Goal: Transaction & Acquisition: Book appointment/travel/reservation

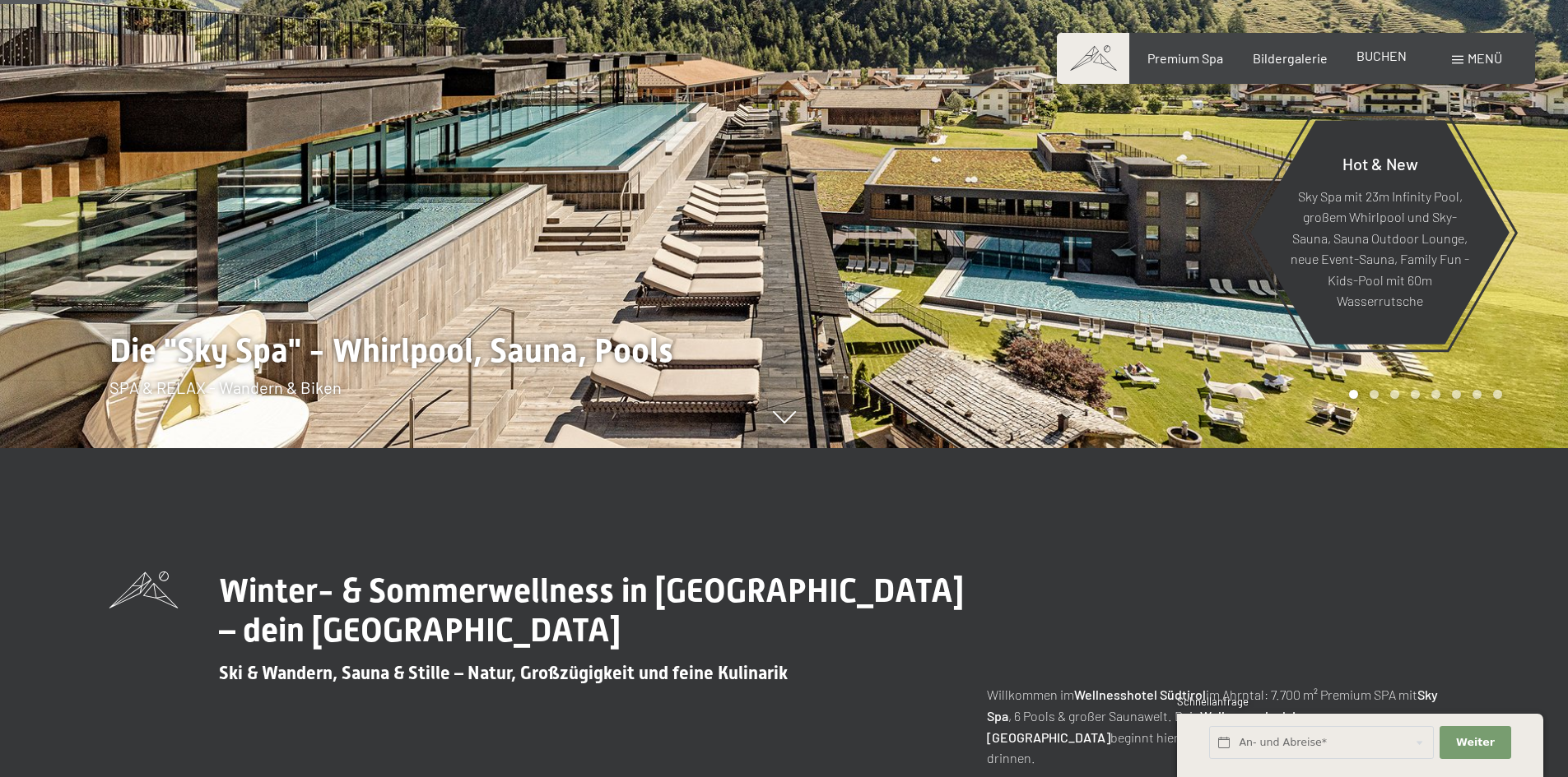
click at [1357, 60] on span "BUCHEN" at bounding box center [1381, 56] width 50 height 16
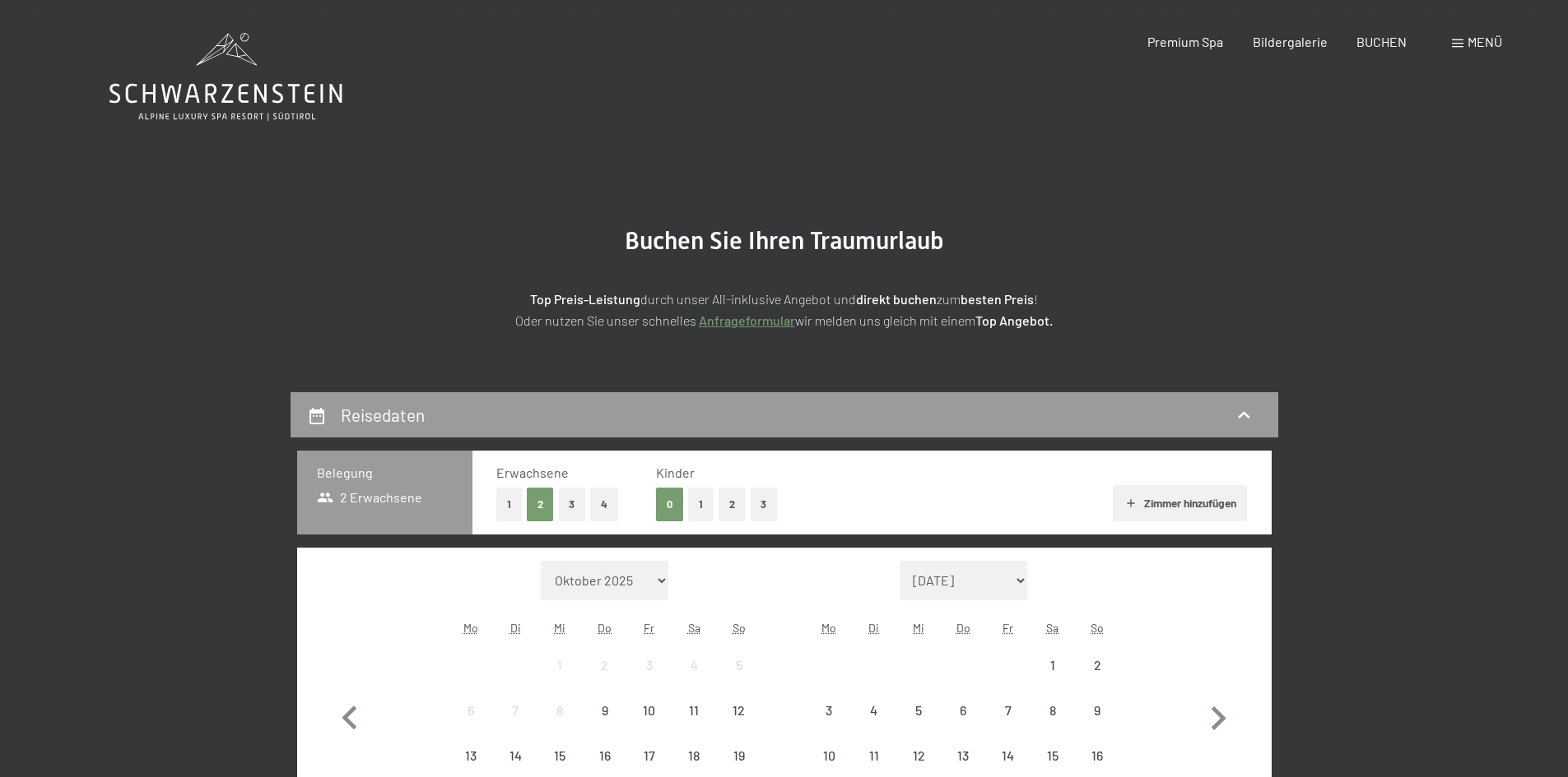
click at [1482, 42] on span "Menü" at bounding box center [1483, 41] width 34 height 16
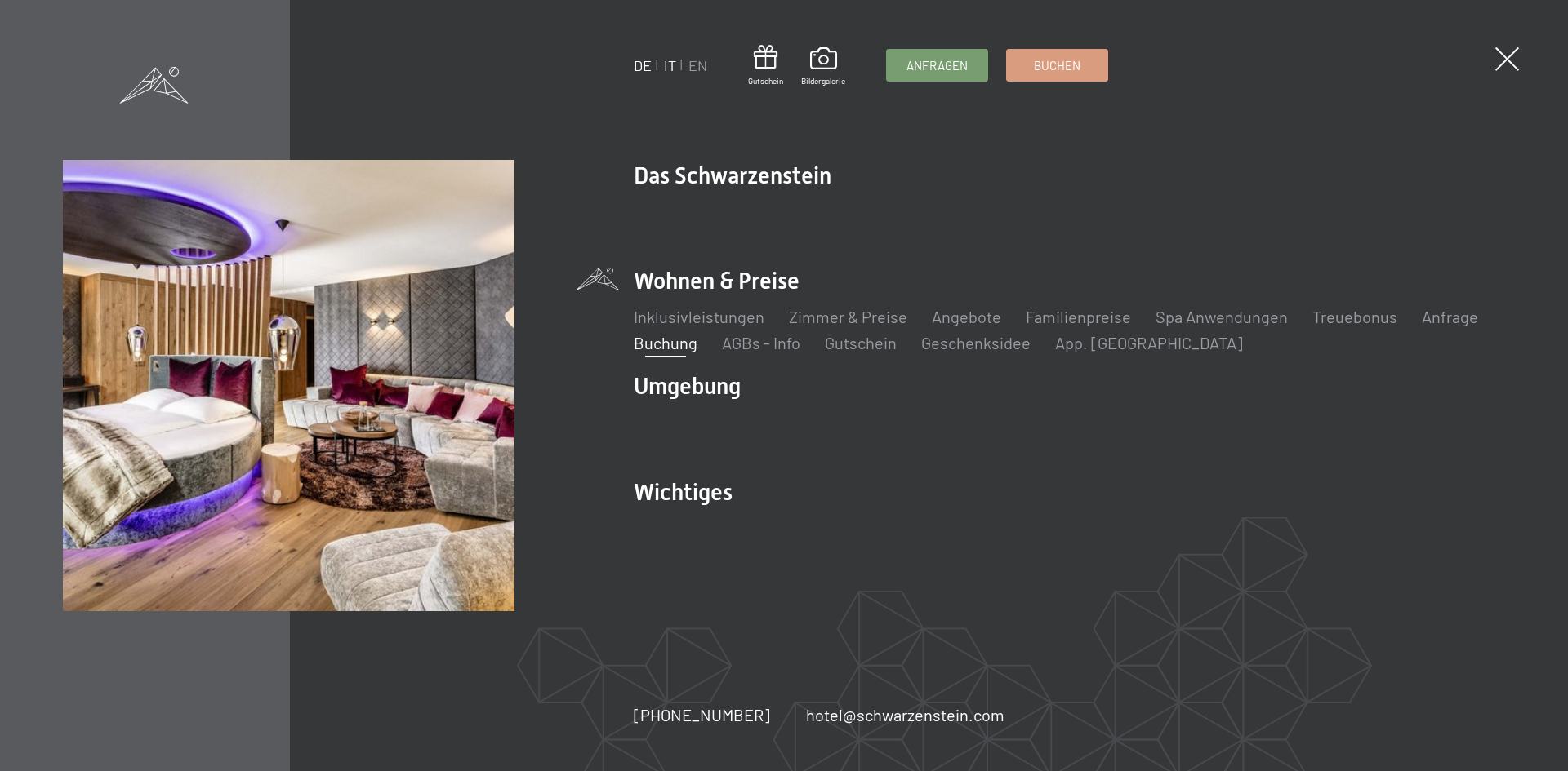
click at [667, 66] on link "IT" at bounding box center [670, 65] width 13 height 18
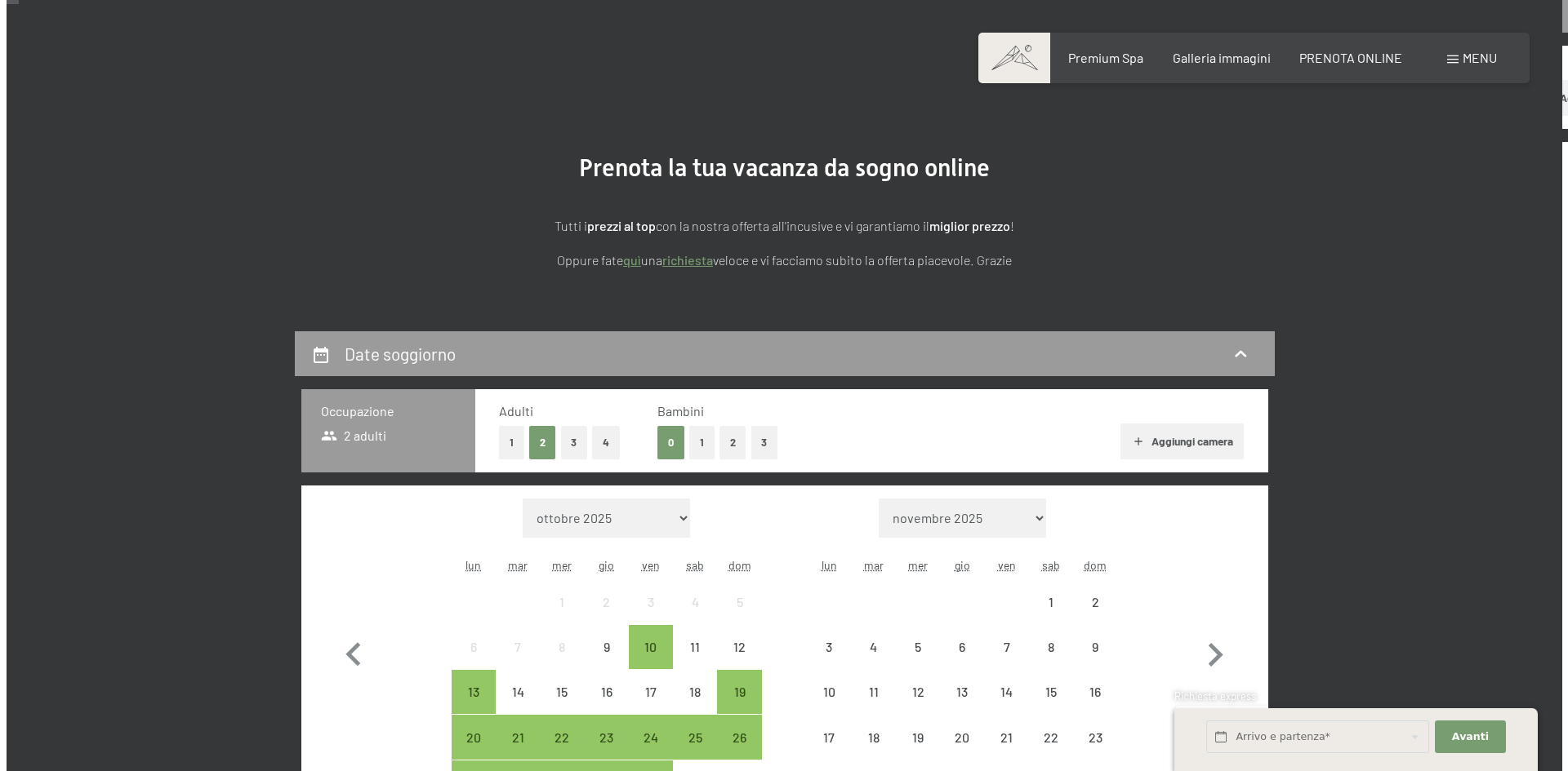
scroll to position [82, 0]
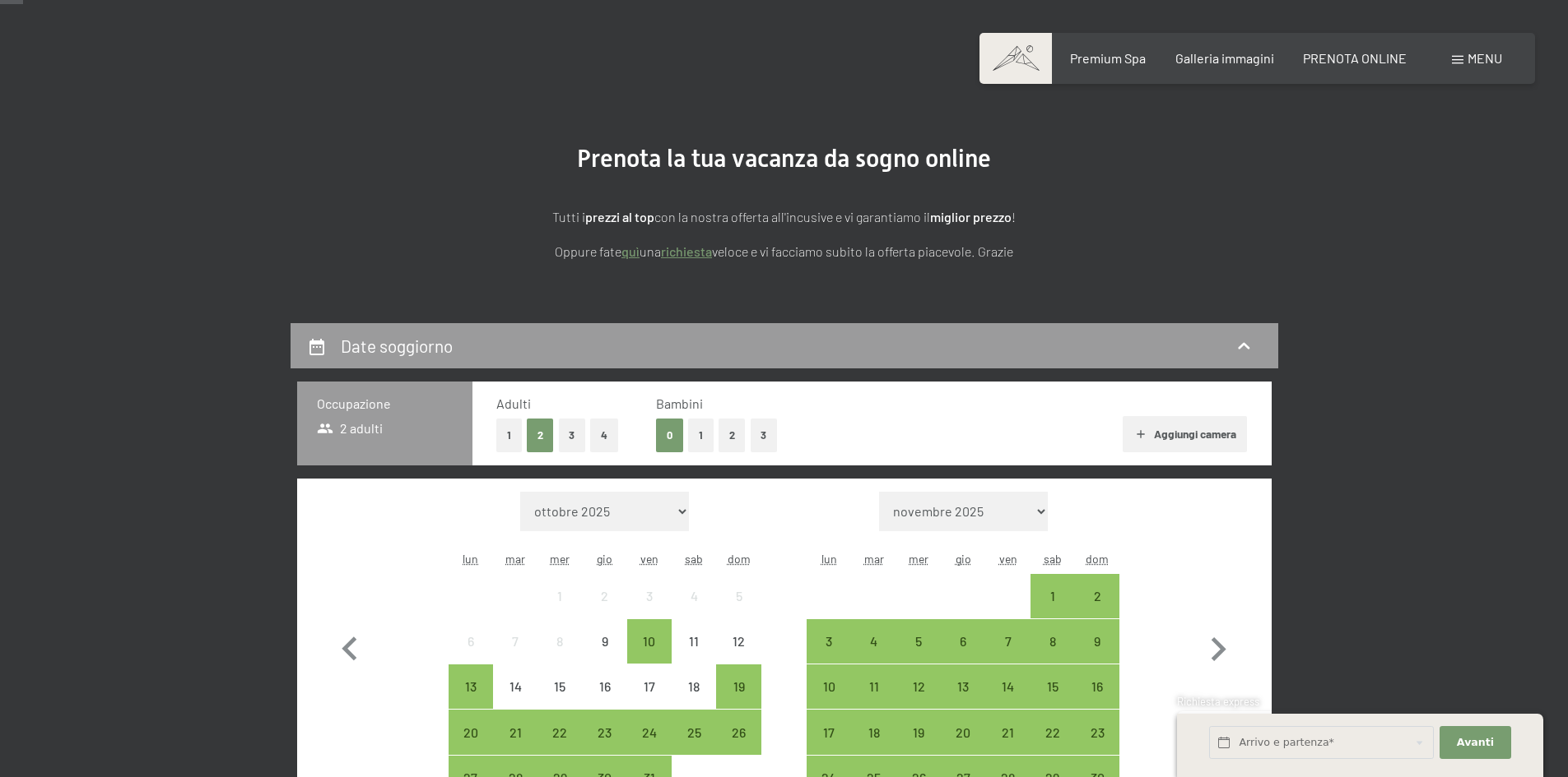
click at [1476, 56] on span "Menu" at bounding box center [1483, 58] width 34 height 16
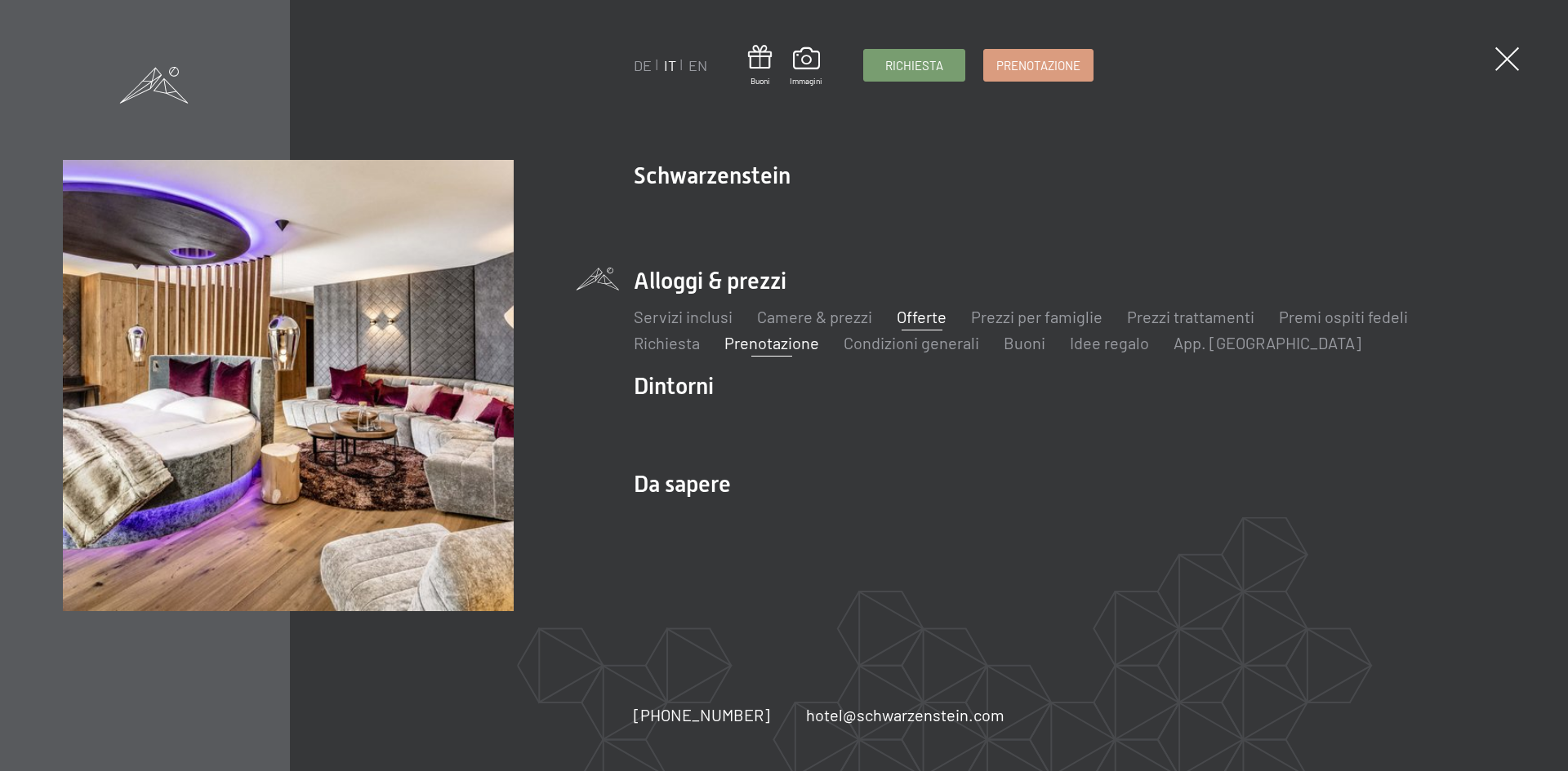
click at [920, 320] on link "Offerte" at bounding box center [921, 317] width 50 height 20
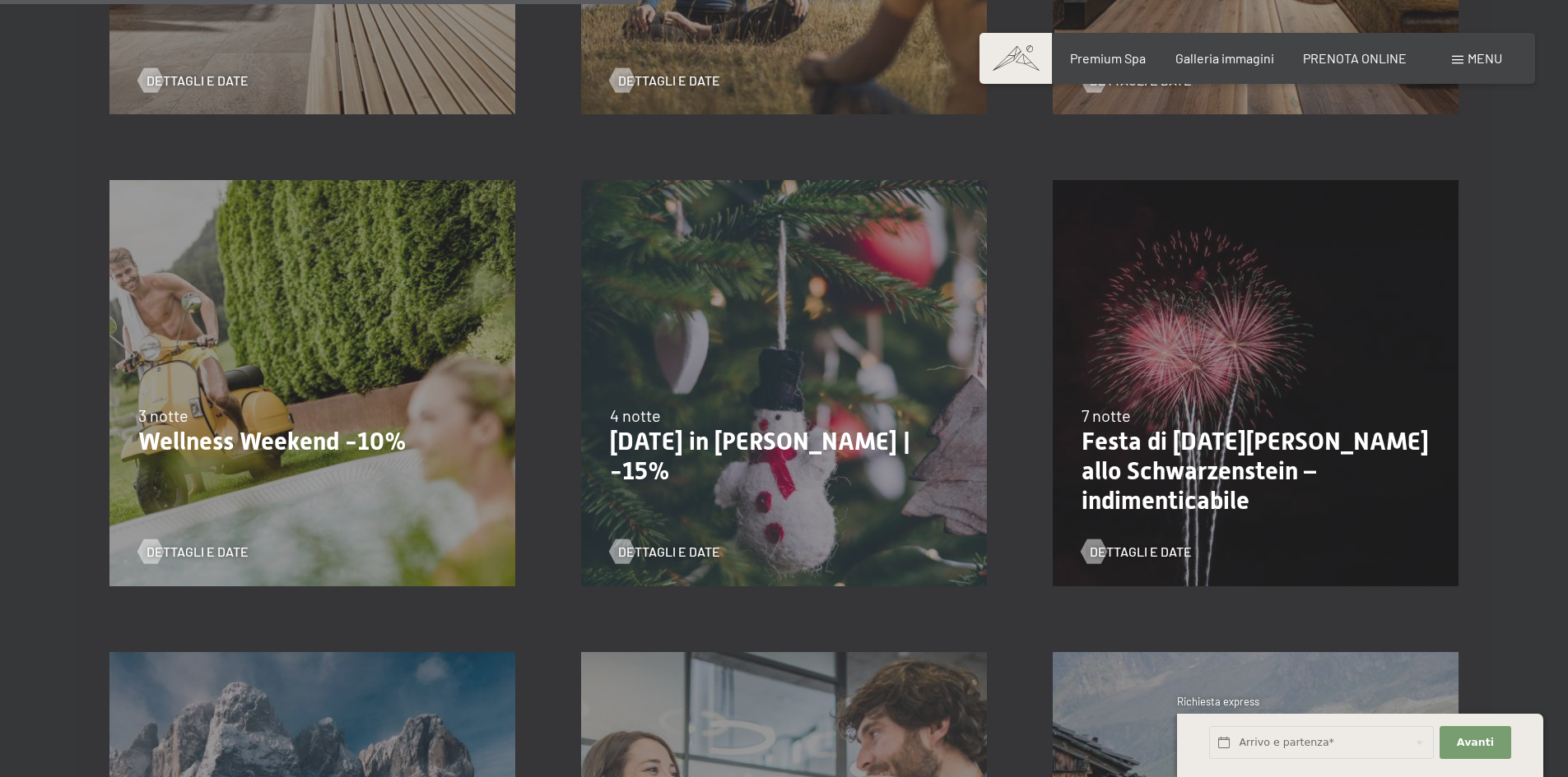
scroll to position [1316, 0]
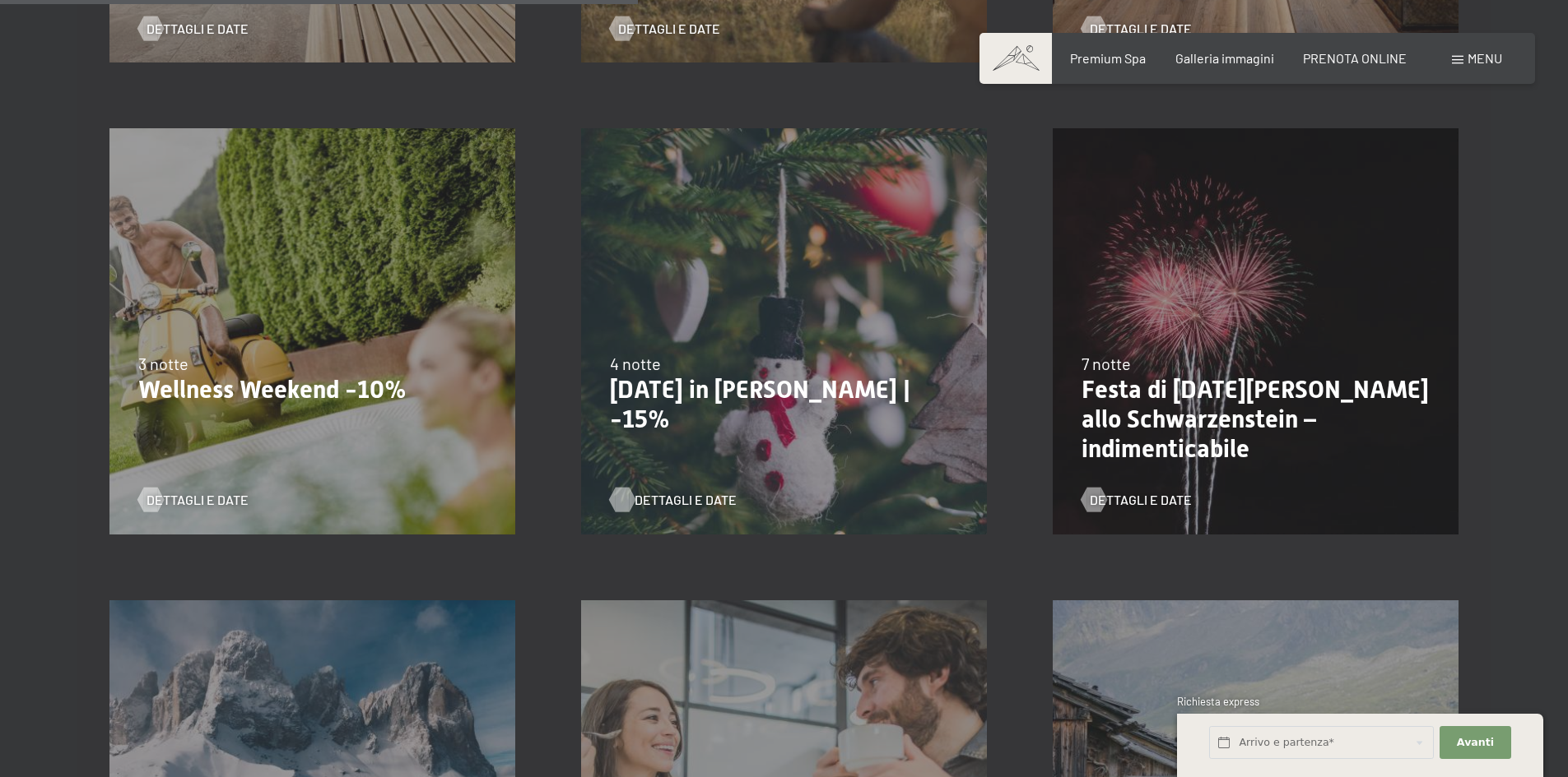
click at [687, 501] on span "Dettagli e Date" at bounding box center [686, 500] width 102 height 18
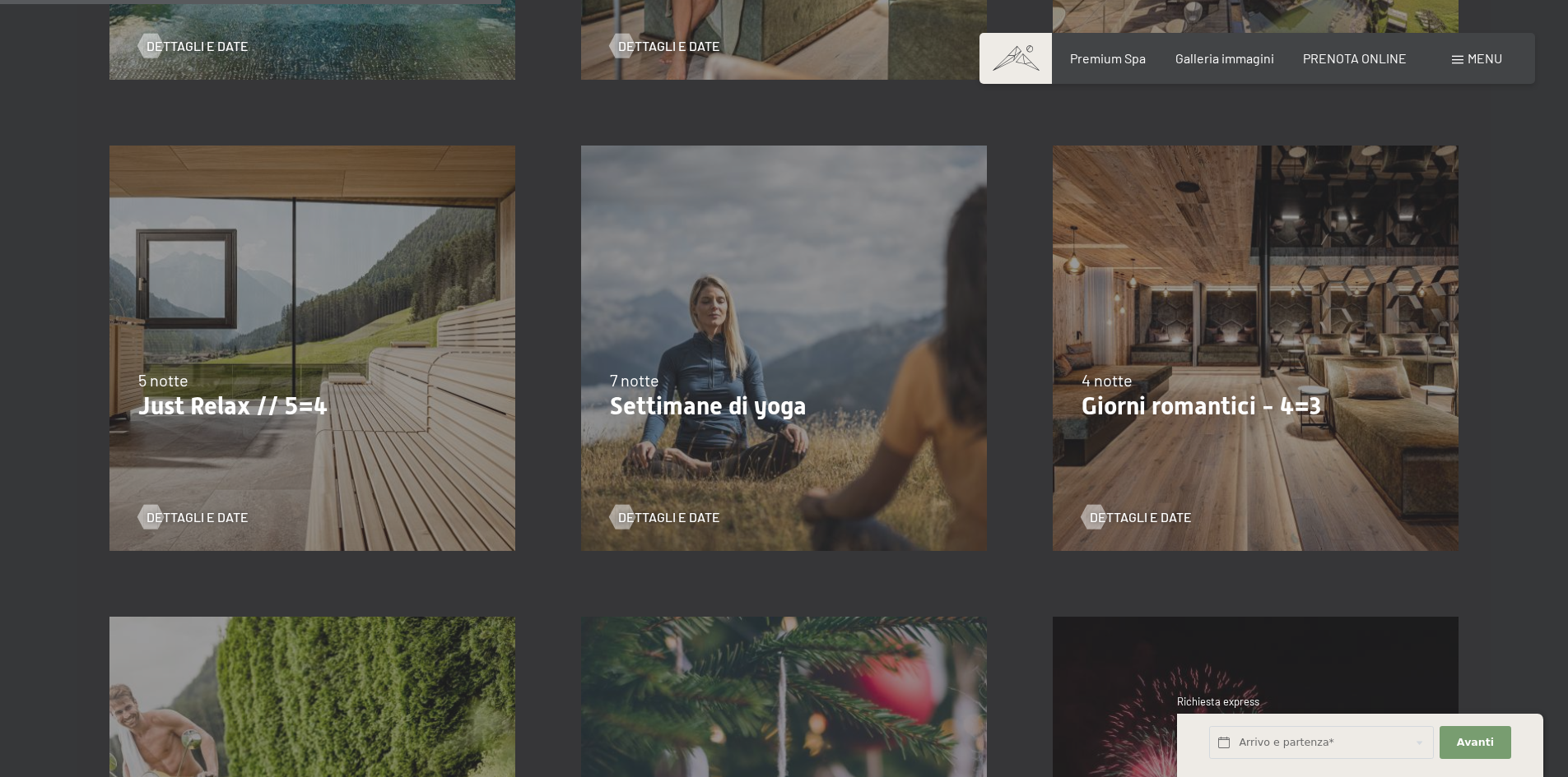
scroll to position [822, 0]
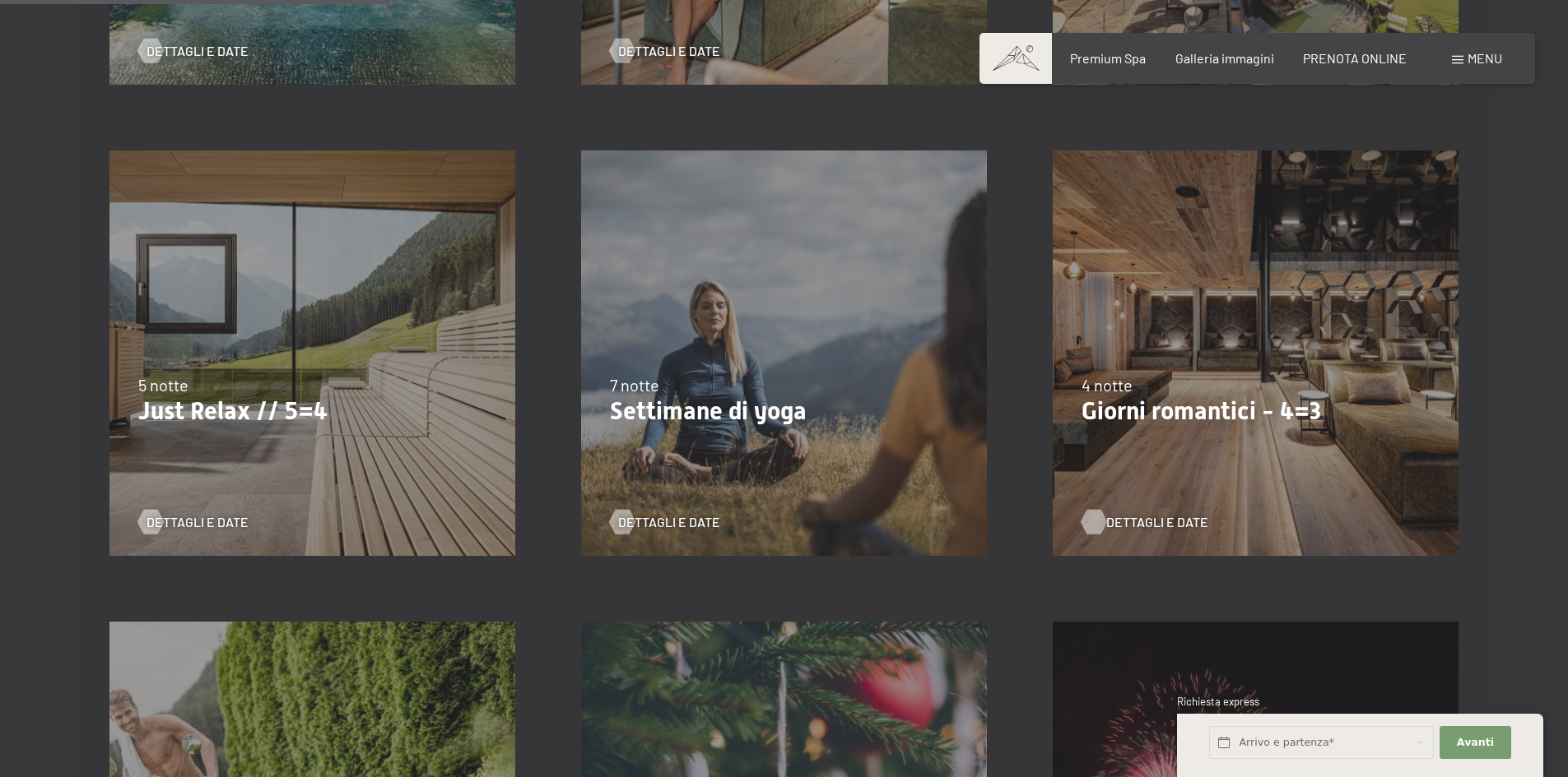
click at [1131, 522] on span "Dettagli e Date" at bounding box center [1157, 522] width 102 height 18
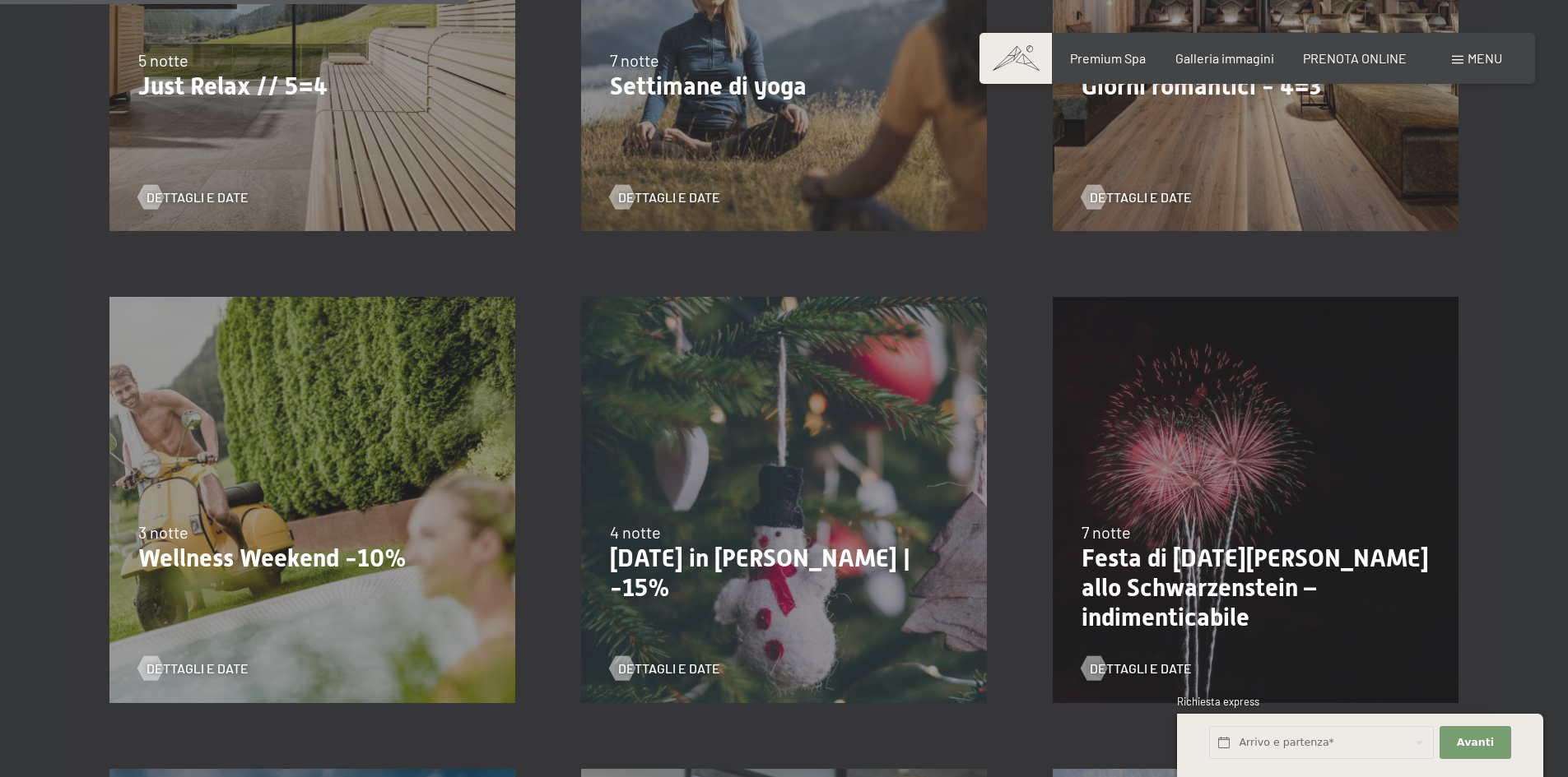
scroll to position [1399, 0]
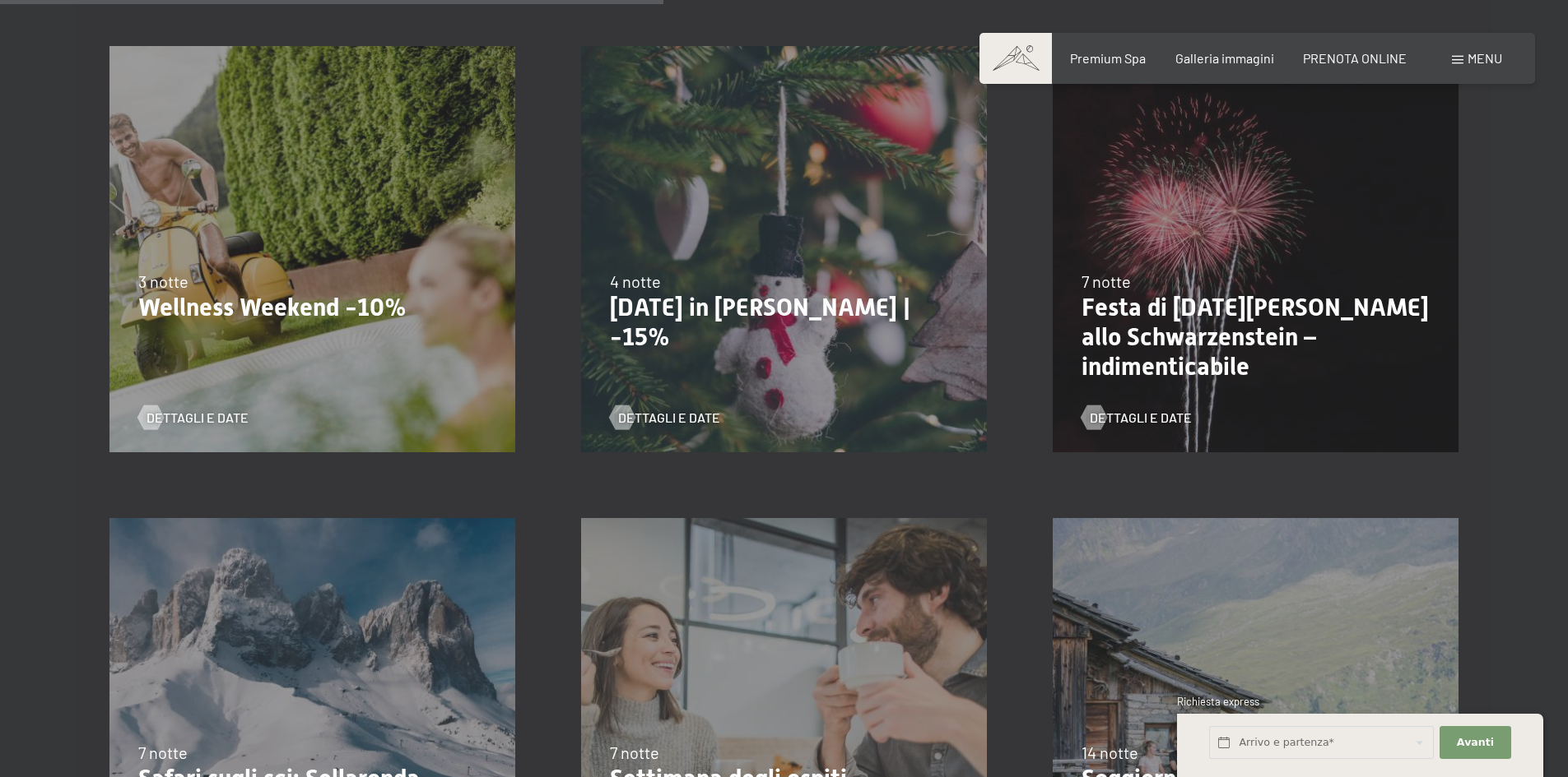
click at [259, 312] on p "Wellness Weekend -10%" at bounding box center [313, 308] width 348 height 30
click at [225, 414] on span "Dettagli e Date" at bounding box center [214, 418] width 102 height 18
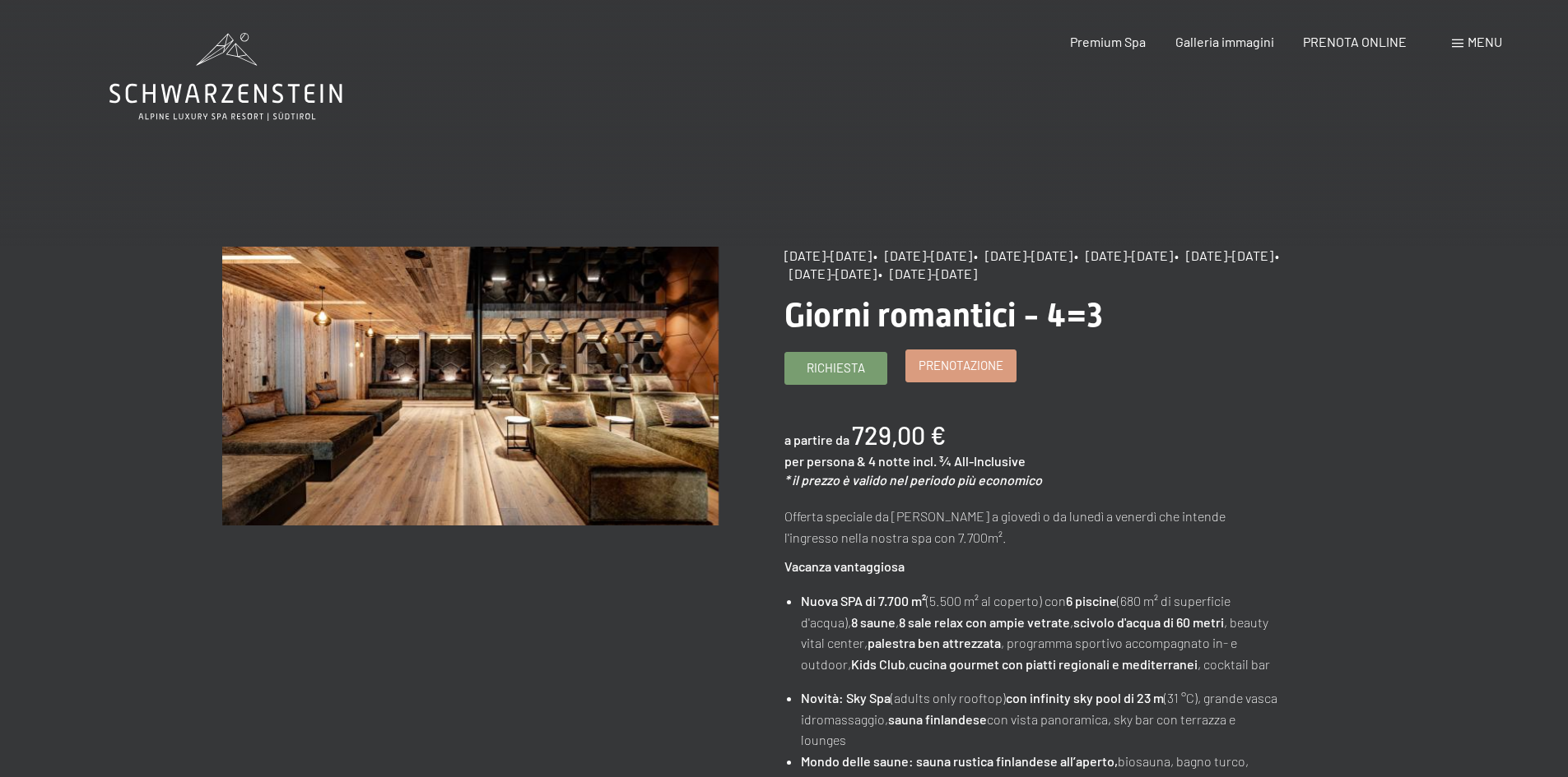
click at [950, 370] on span "Prenotazione" at bounding box center [961, 366] width 85 height 18
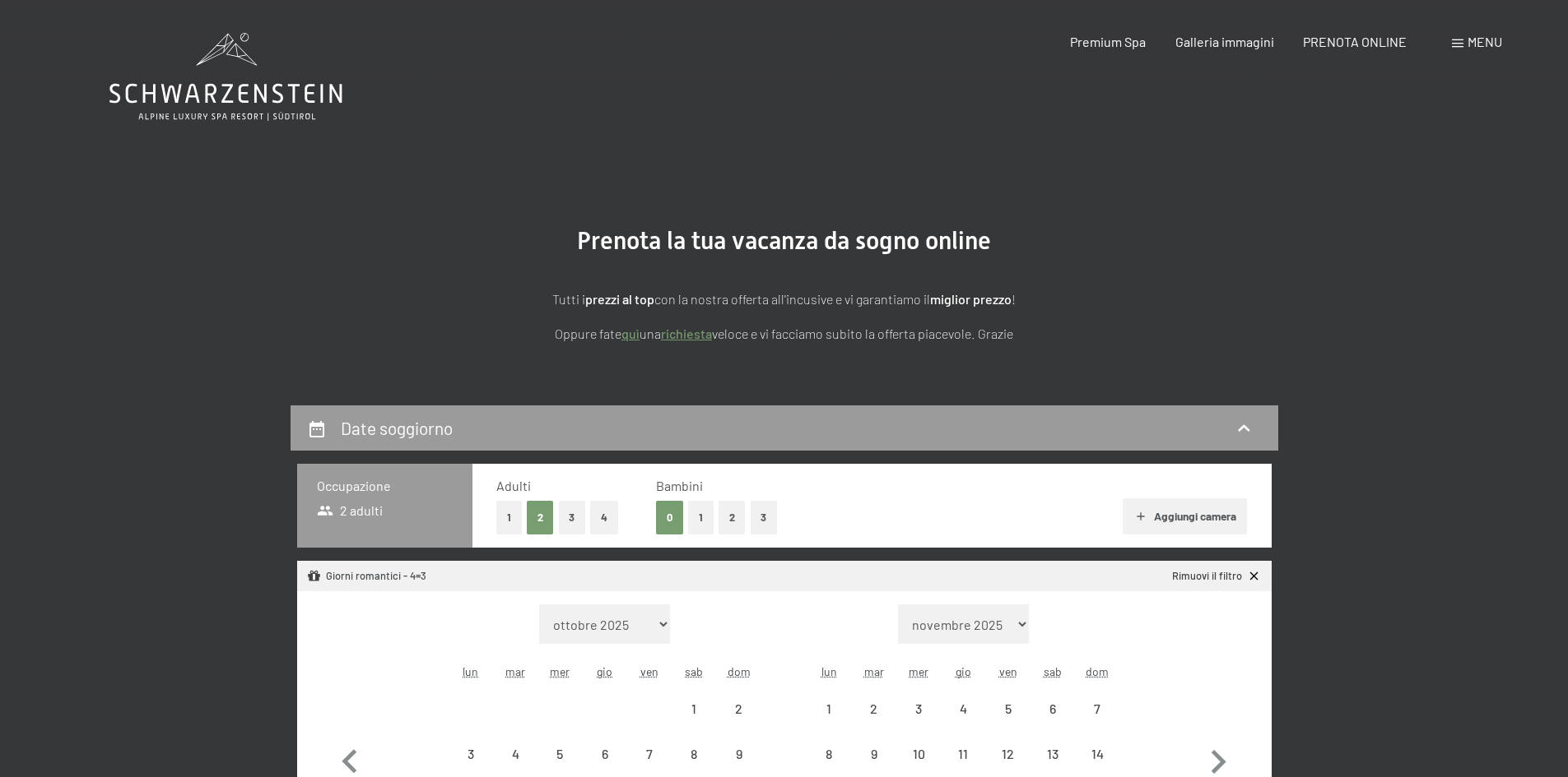
select select "[DATE]"
click at [736, 512] on button "2" at bounding box center [732, 517] width 28 height 33
select select "2025-11-01"
select select "2025-12-01"
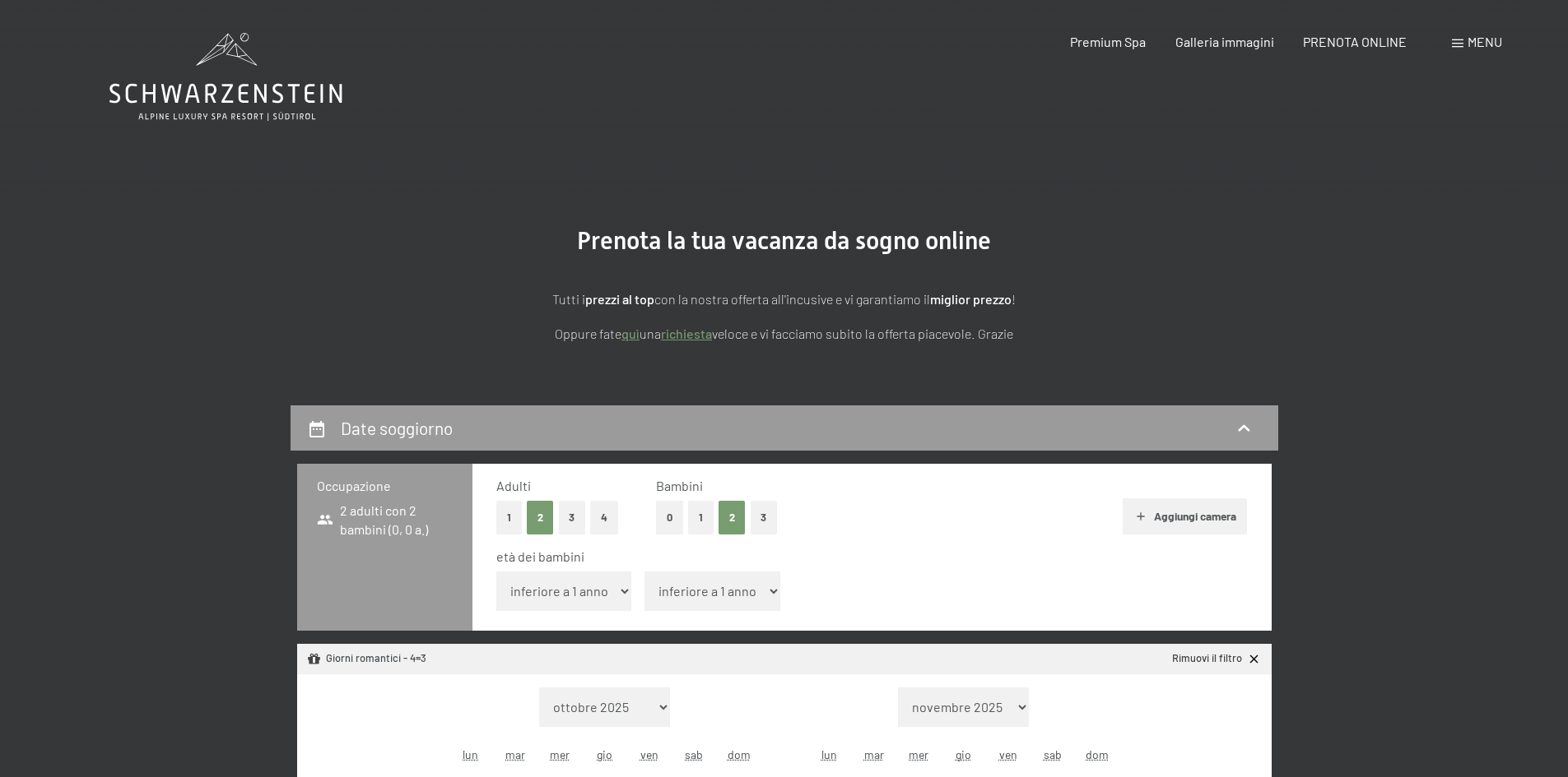
select select "2025-11-01"
select select "2025-12-01"
click at [588, 602] on select "inferiore a 1 anno 1 anno 2 anni 3 anni 4 anni 5 anni 6 anni 7 anni 8 anni 9 an…" at bounding box center [564, 591] width 136 height 39
select select "12"
click at [496, 571] on select "inferiore a 1 anno 1 anno 2 anni 3 anni 4 anni 5 anni 6 anni 7 anni 8 anni 9 an…" at bounding box center [564, 591] width 136 height 39
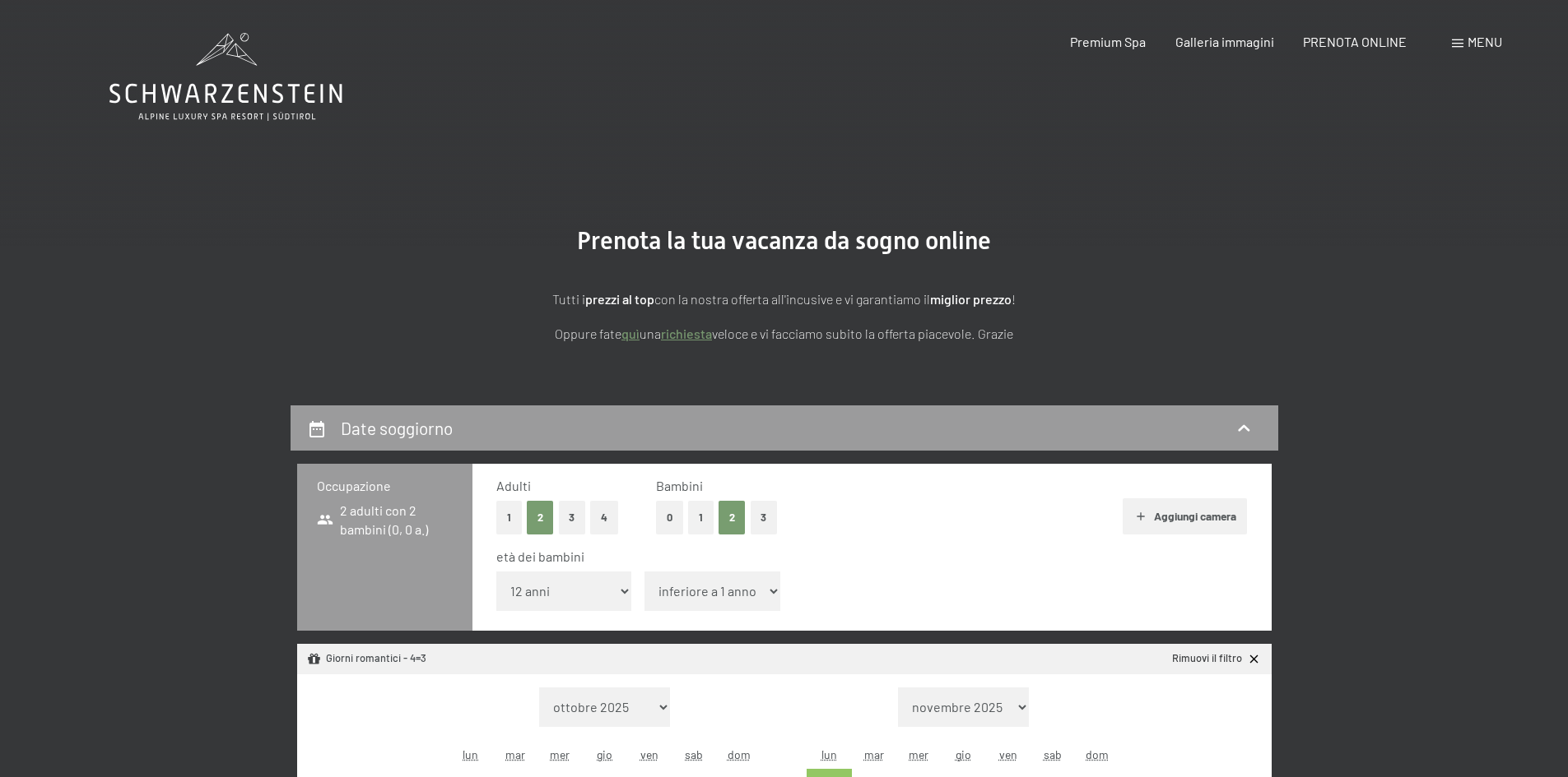
select select "2025-11-01"
select select "2025-12-01"
select select "2025-11-01"
select select "2025-12-01"
click at [703, 600] on select "inferiore a 1 anno 1 anno 2 anni 3 anni 4 anni 5 anni 6 anni 7 anni 8 anni 9 an…" at bounding box center [712, 591] width 136 height 39
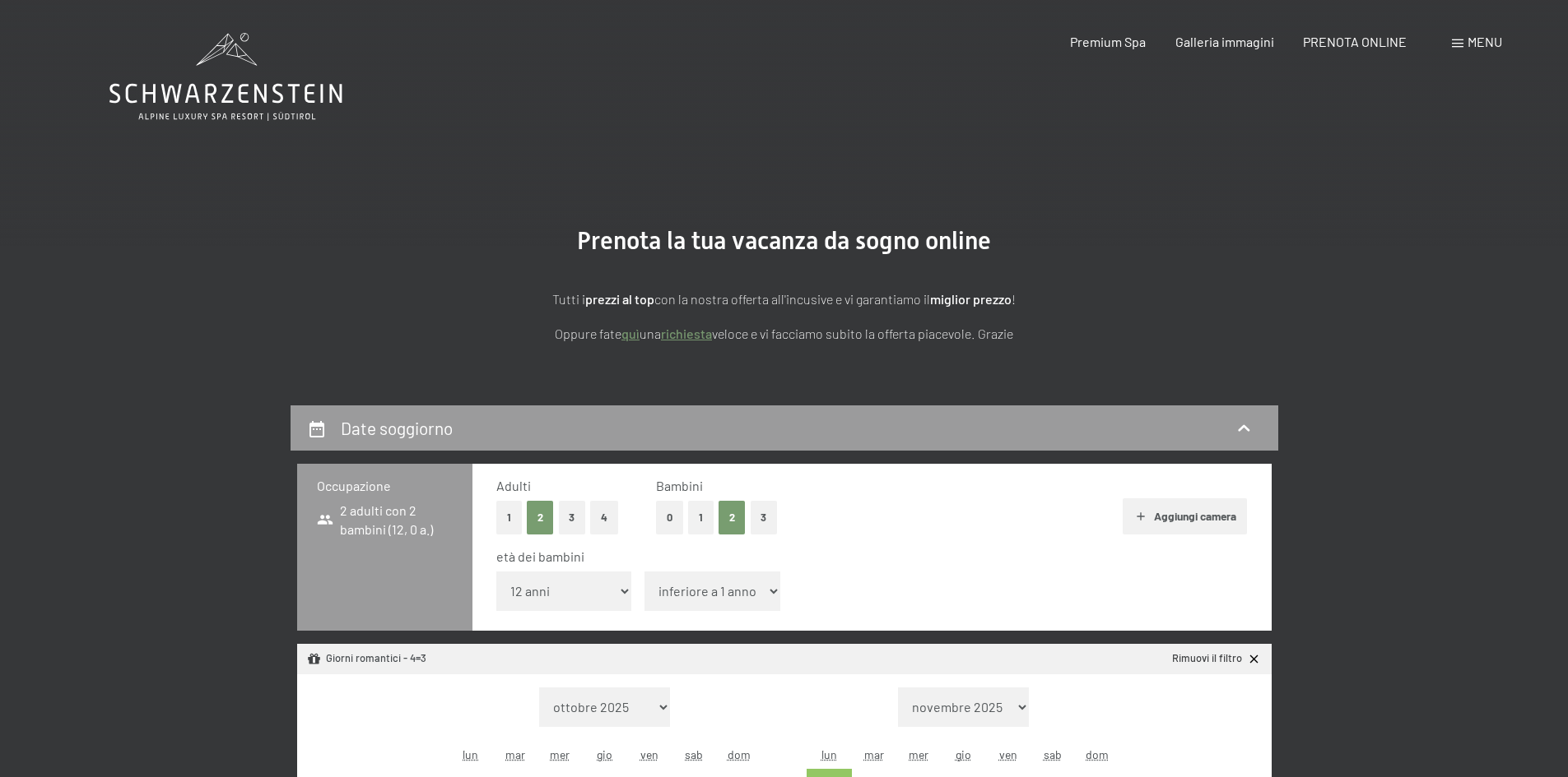
select select "11"
click at [644, 571] on select "inferiore a 1 anno 1 anno 2 anni 3 anni 4 anni 5 anni 6 anni 7 anni 8 anni 9 an…" at bounding box center [712, 591] width 136 height 39
select select "2025-11-01"
select select "[DATE]"
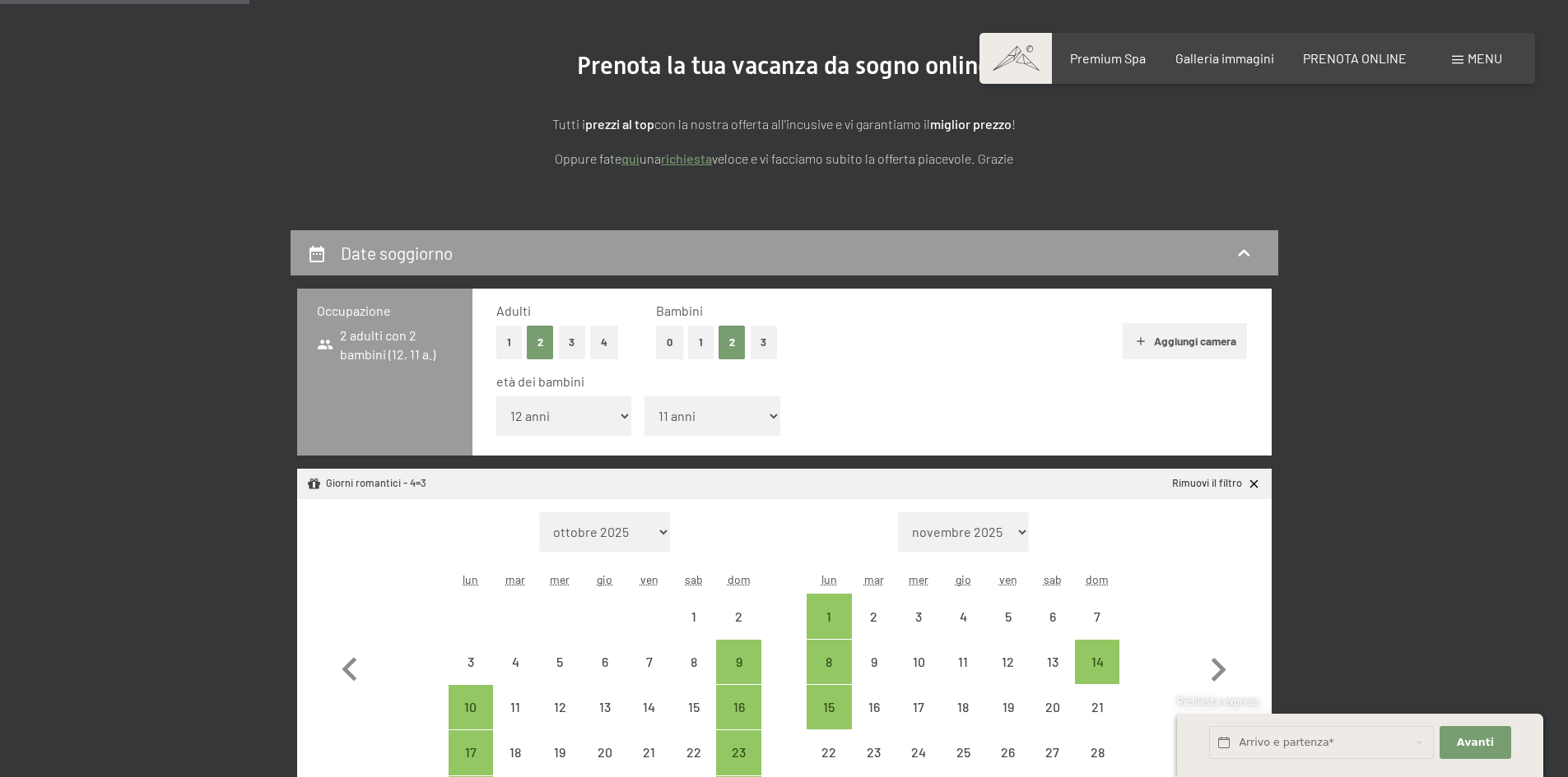
scroll to position [164, 0]
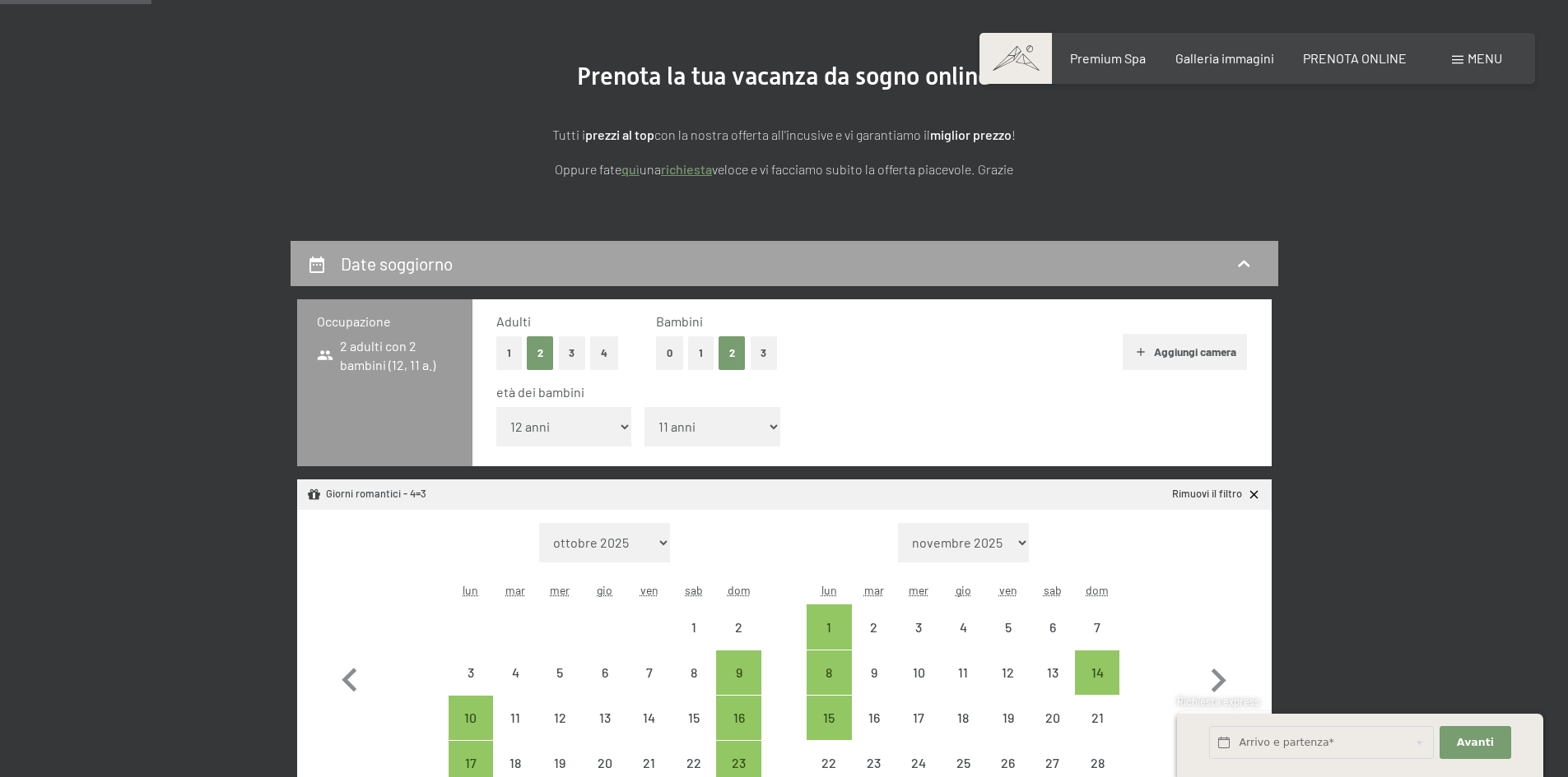
click at [395, 263] on h2 "Date soggiorno" at bounding box center [396, 264] width 112 height 21
select select "2025-11-01"
select select "[DATE]"
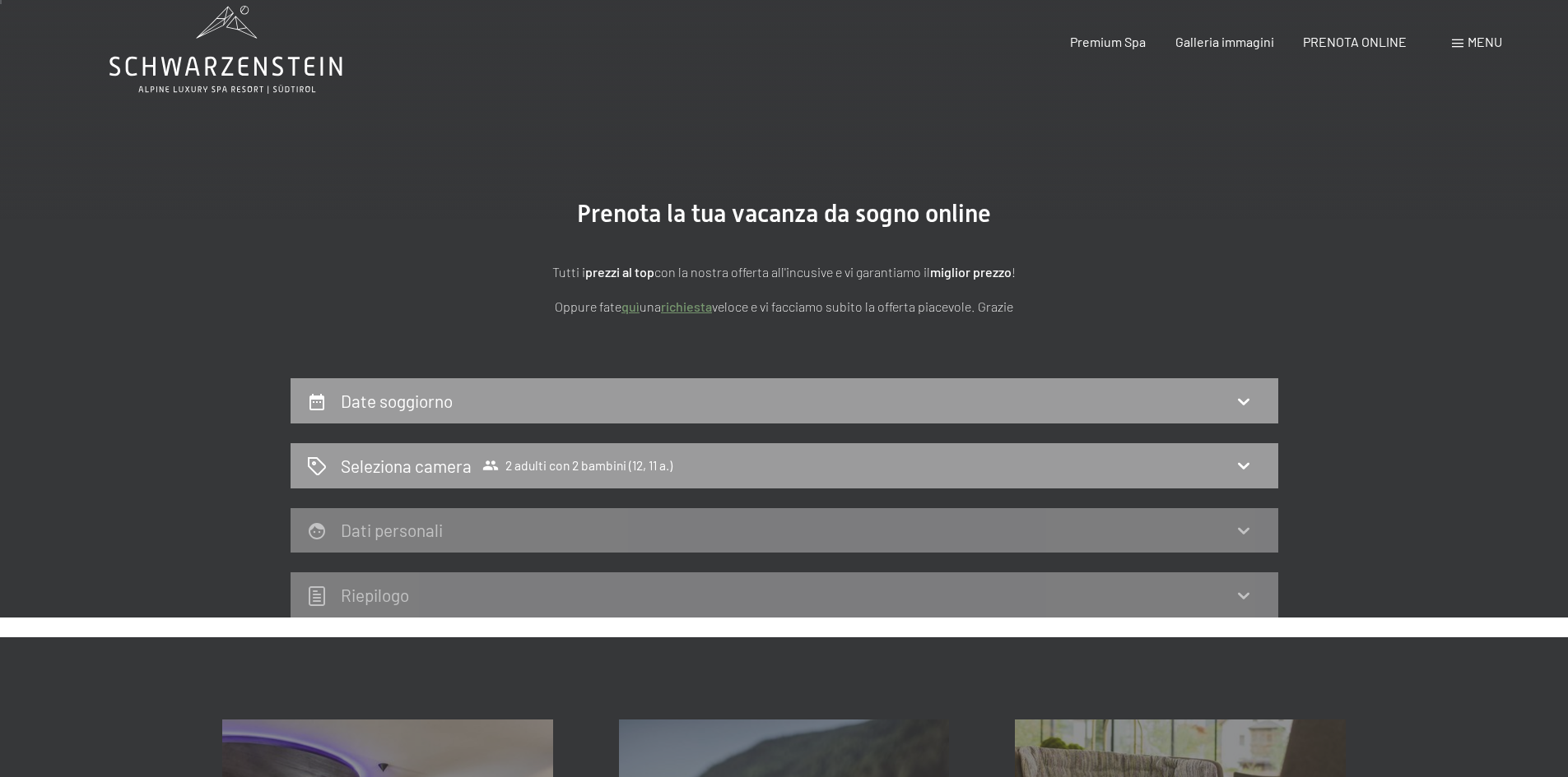
scroll to position [0, 0]
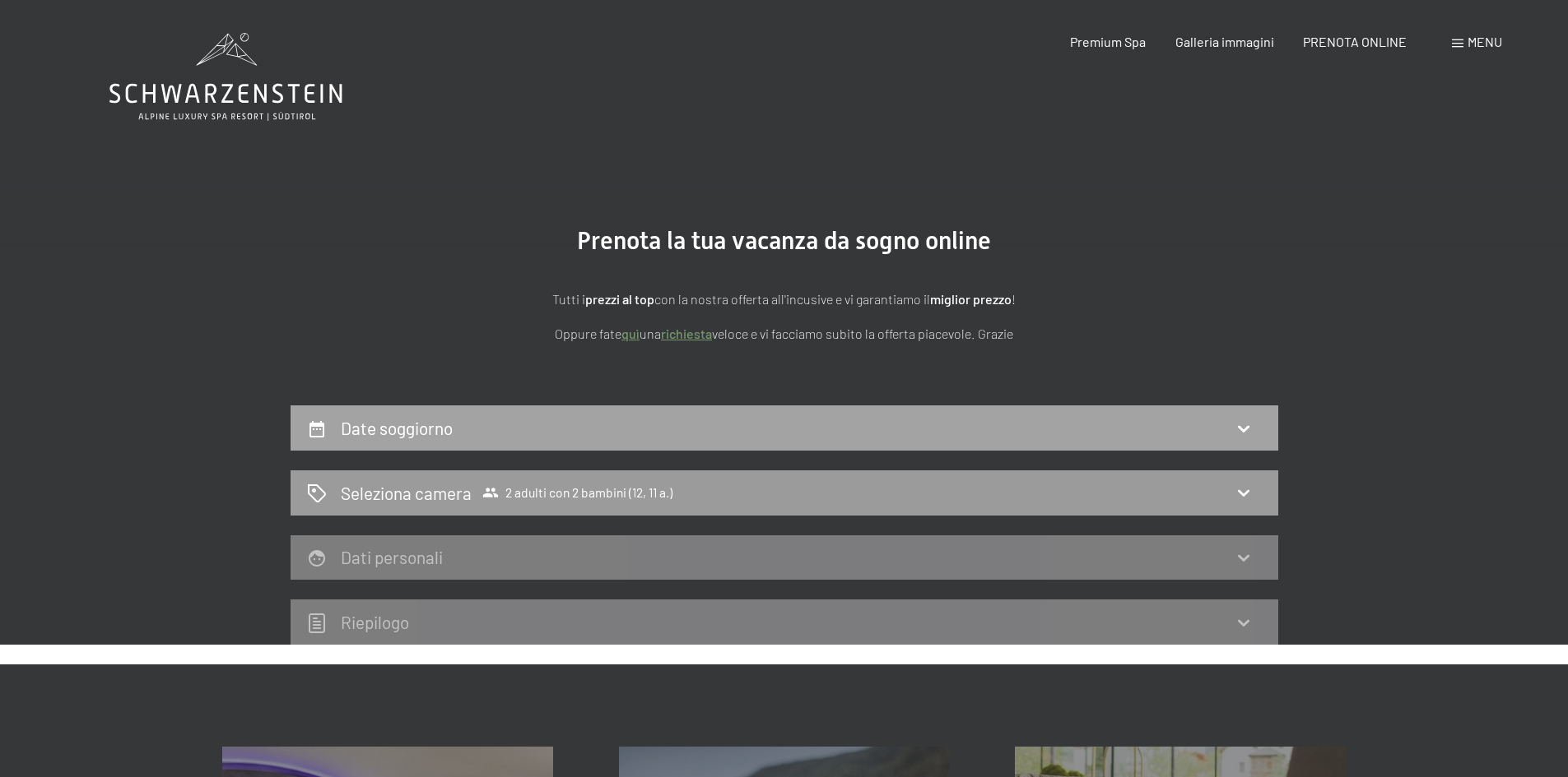
click at [370, 442] on div "Date soggiorno" at bounding box center [784, 428] width 988 height 45
select select "12"
select select "11"
select select "2025-11-01"
select select "[DATE]"
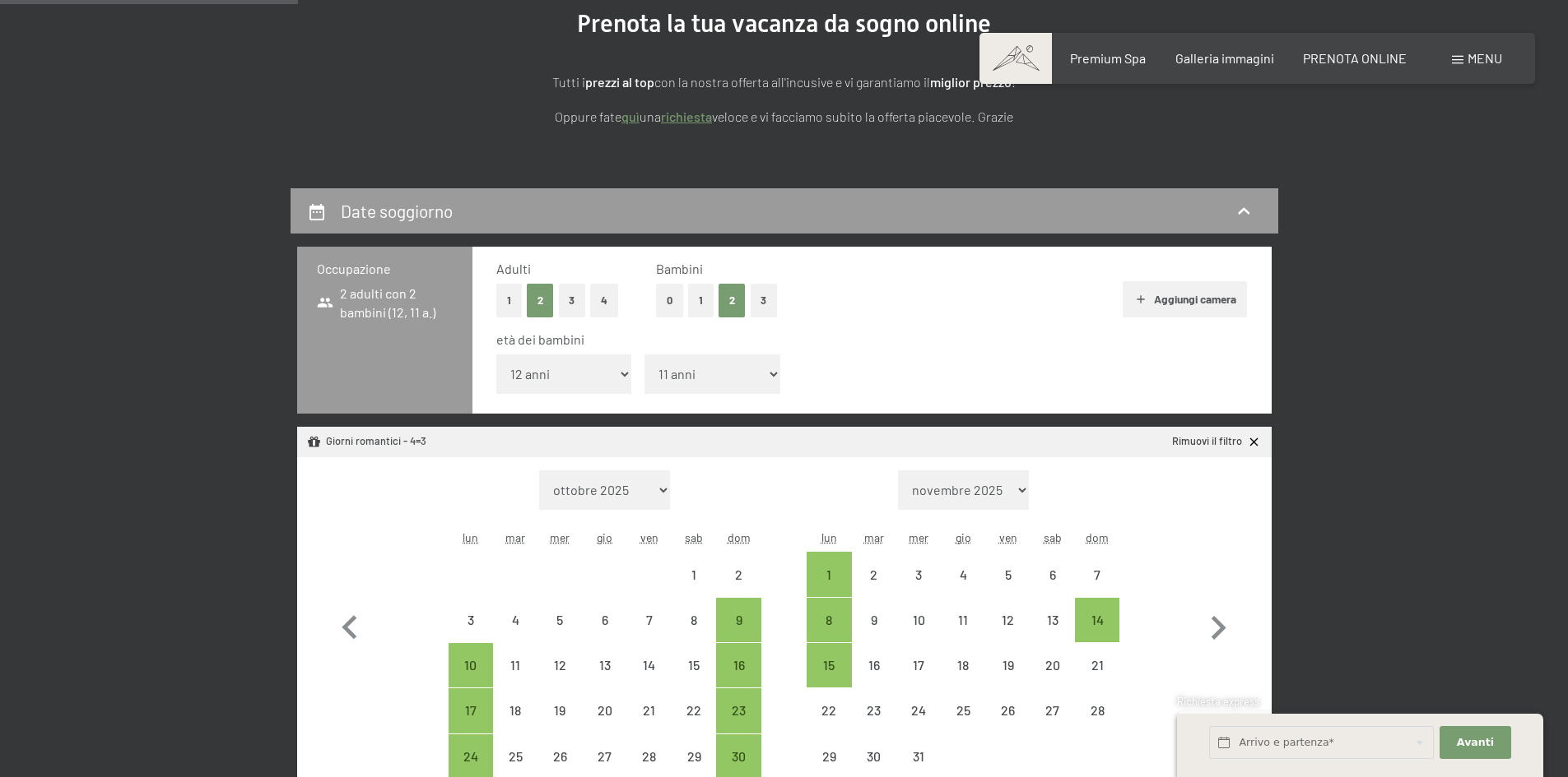
scroll to position [494, 0]
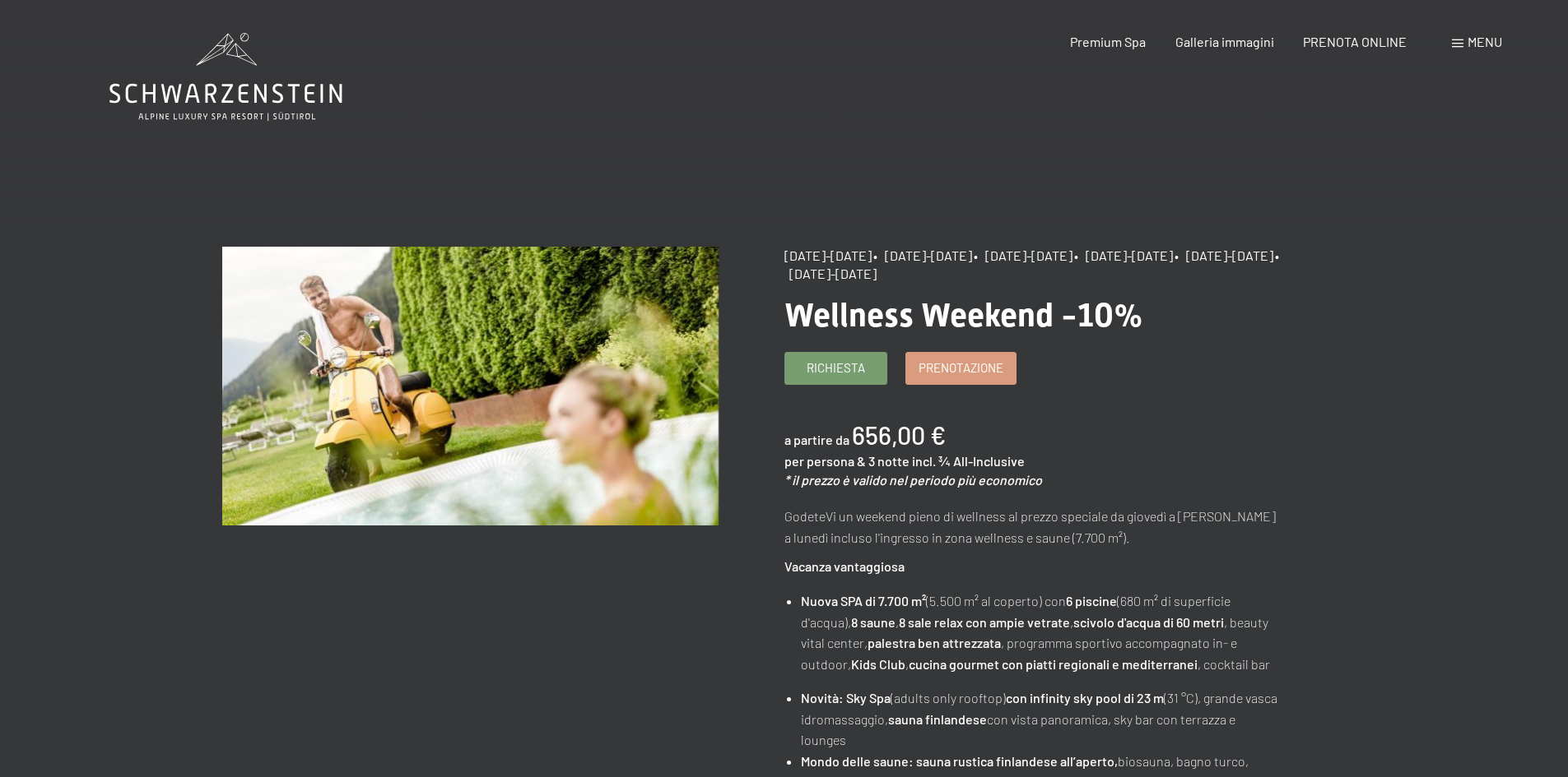
click at [1493, 38] on span "Menu" at bounding box center [1483, 41] width 34 height 16
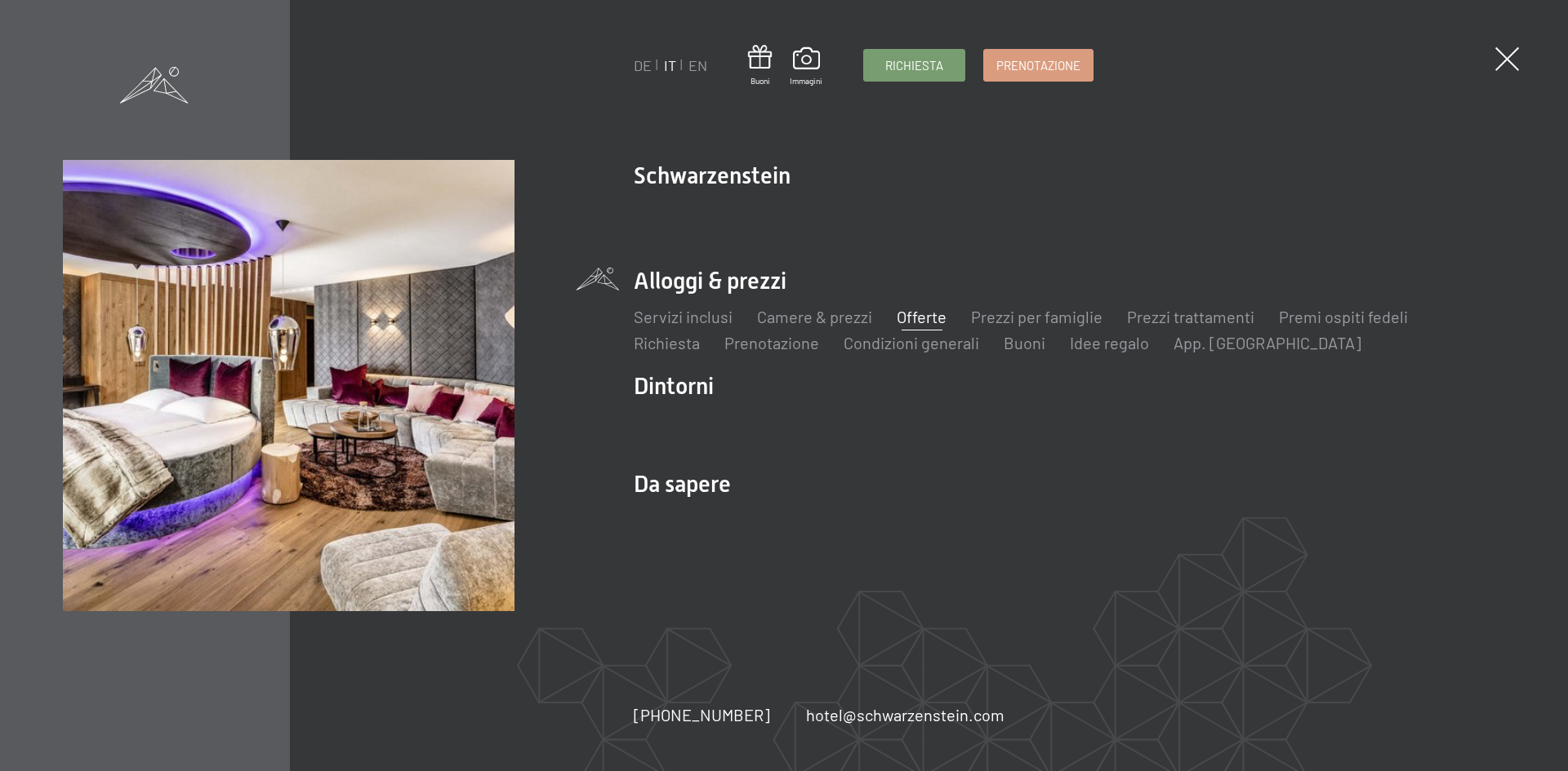
click at [925, 316] on link "Offerte" at bounding box center [921, 317] width 50 height 20
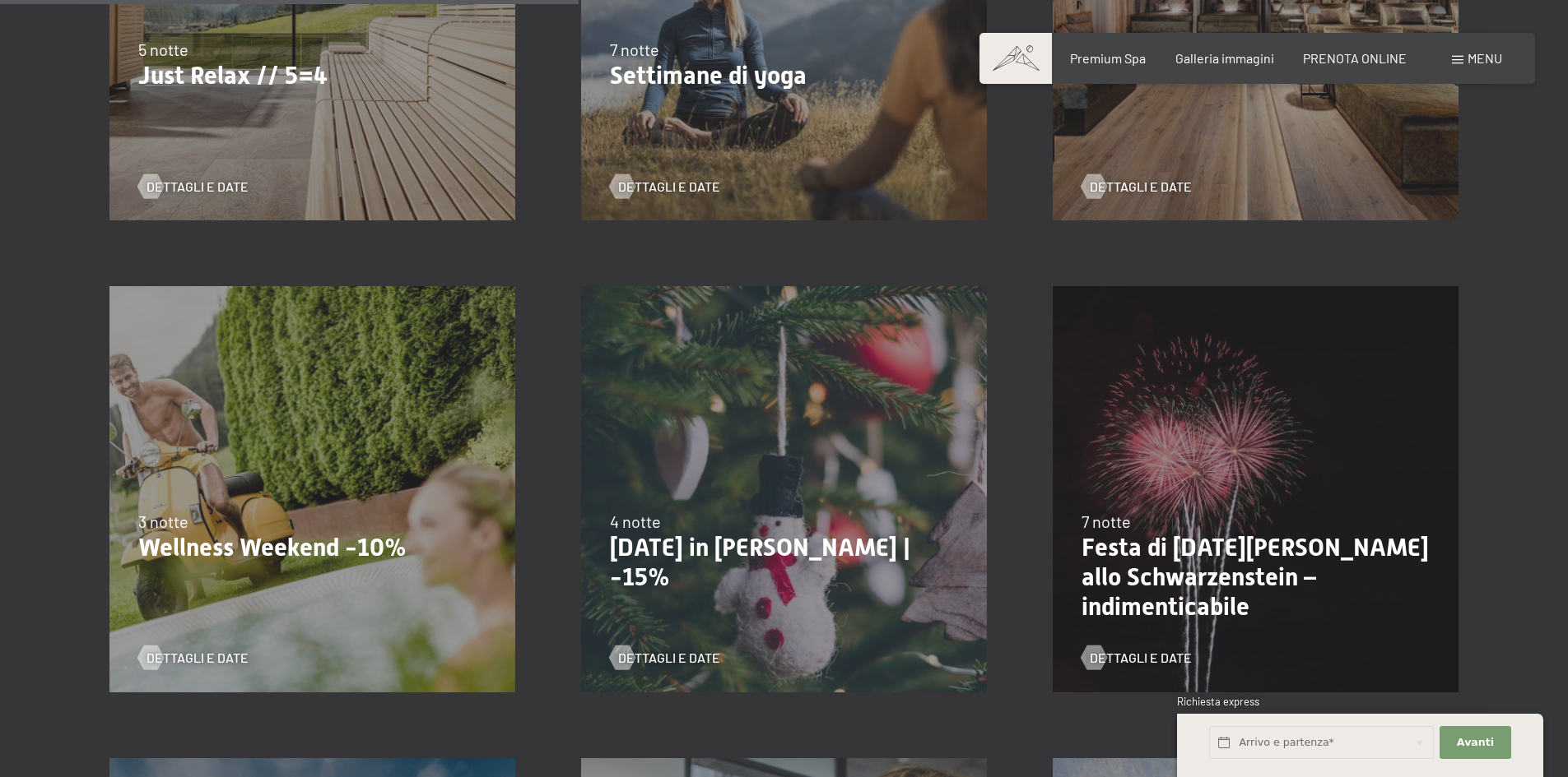
scroll to position [1152, 0]
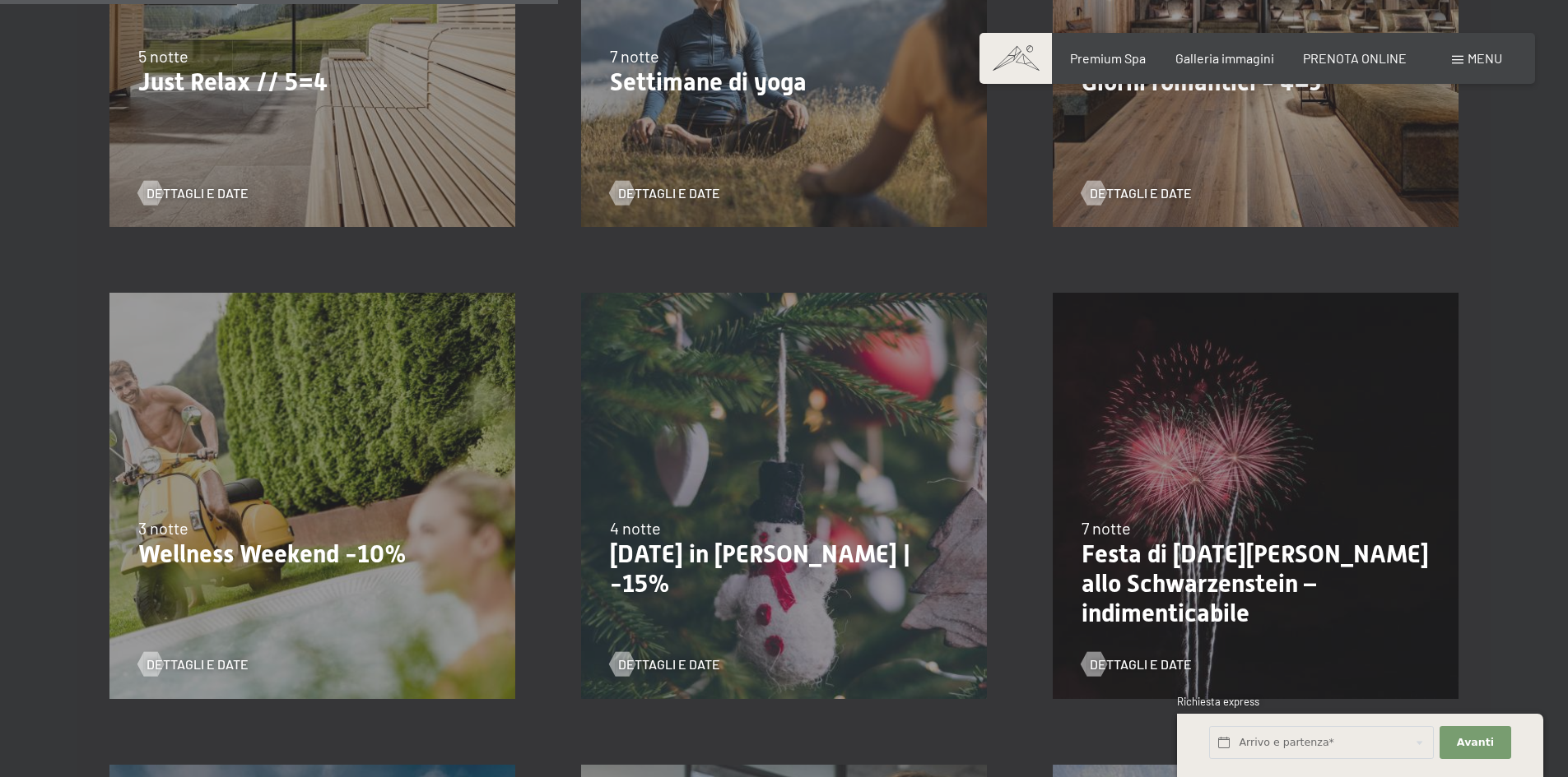
drag, startPoint x: 771, startPoint y: 558, endPoint x: 722, endPoint y: 646, distance: 100.7
click at [771, 561] on p "[DATE] in [PERSON_NAME] | -15%" at bounding box center [784, 569] width 348 height 59
click at [708, 661] on span "Dettagli e Date" at bounding box center [686, 665] width 102 height 18
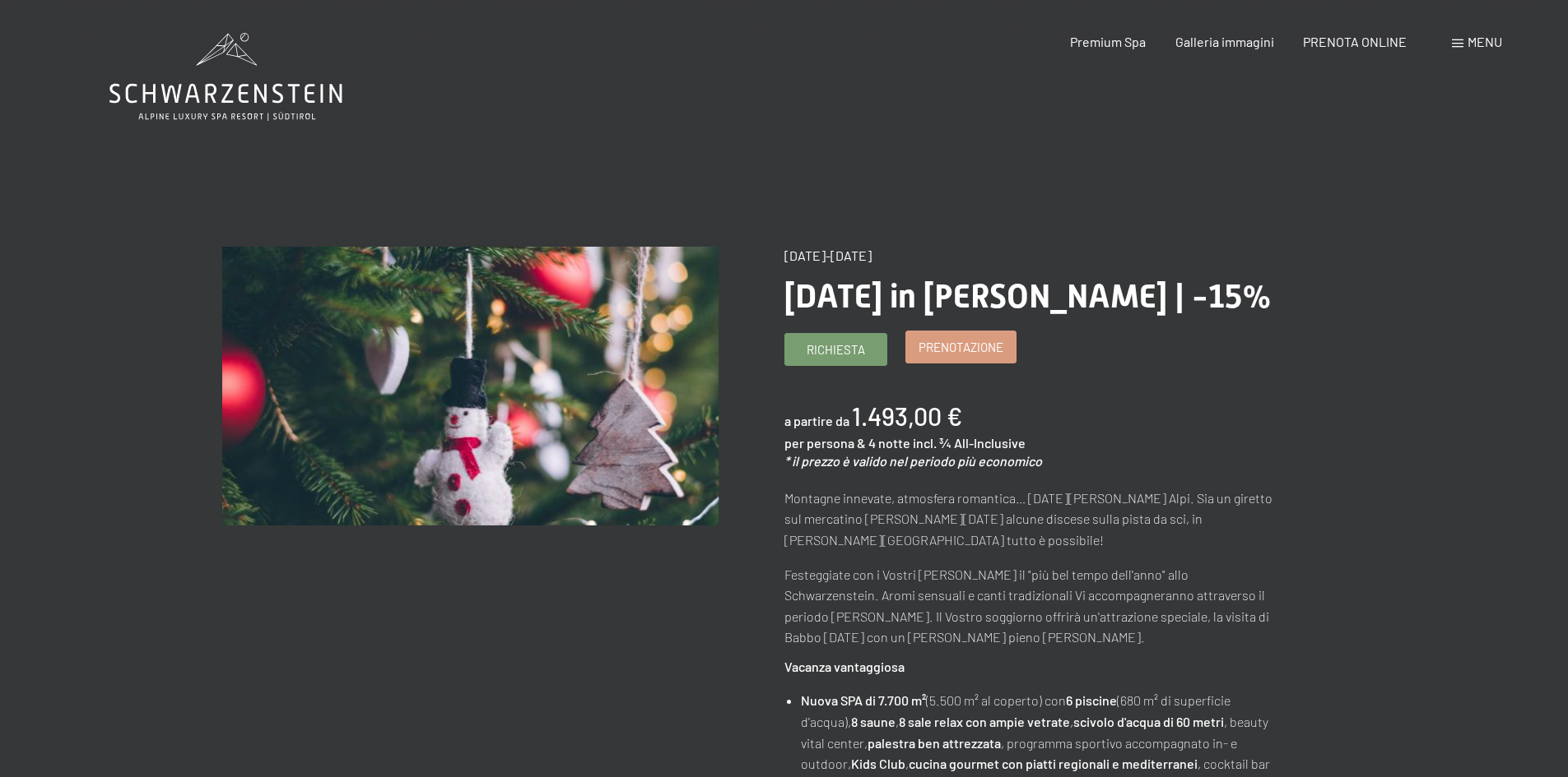
click at [974, 348] on span "Prenotazione" at bounding box center [961, 348] width 85 height 18
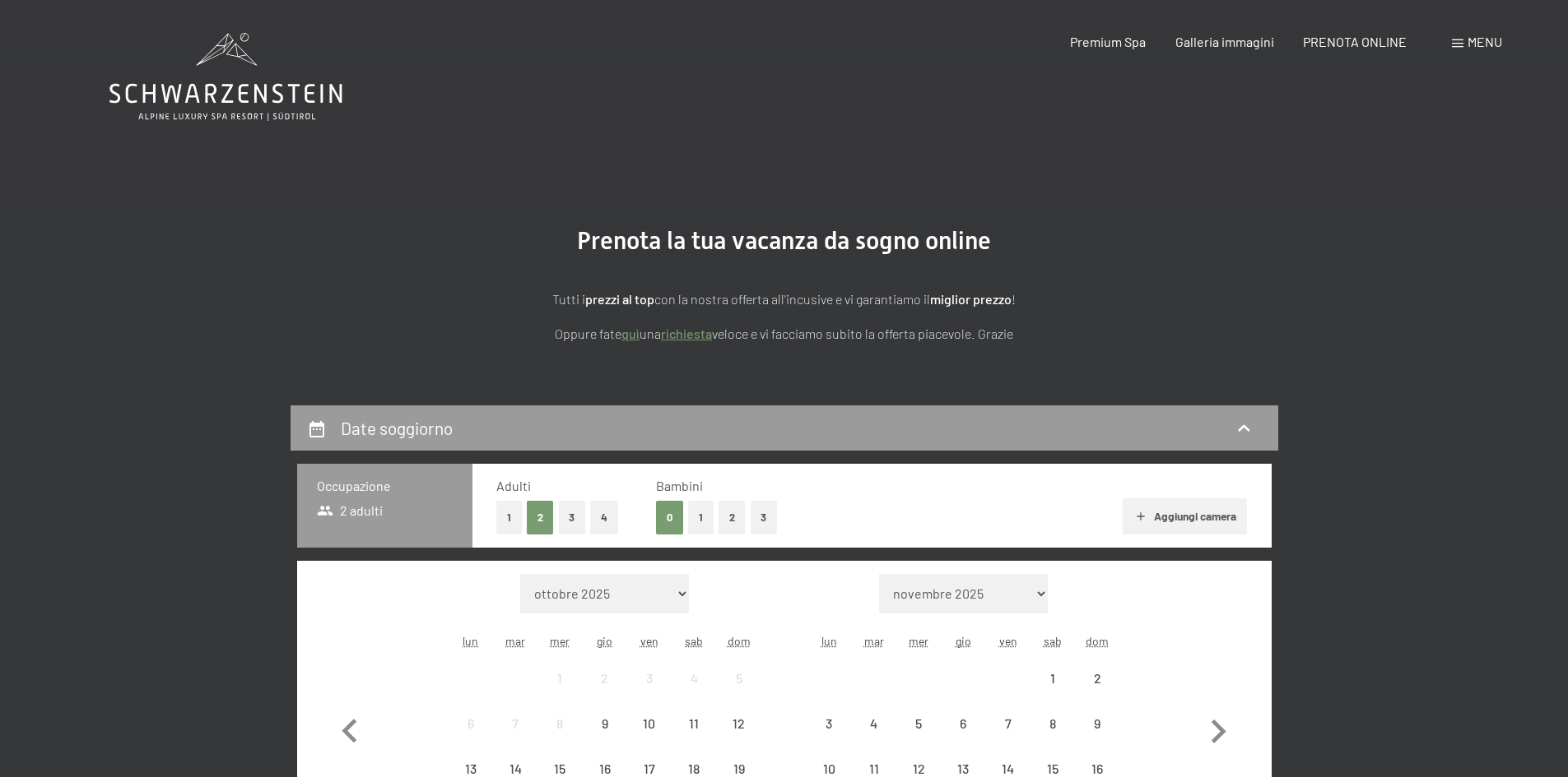
select select "[DATE]"
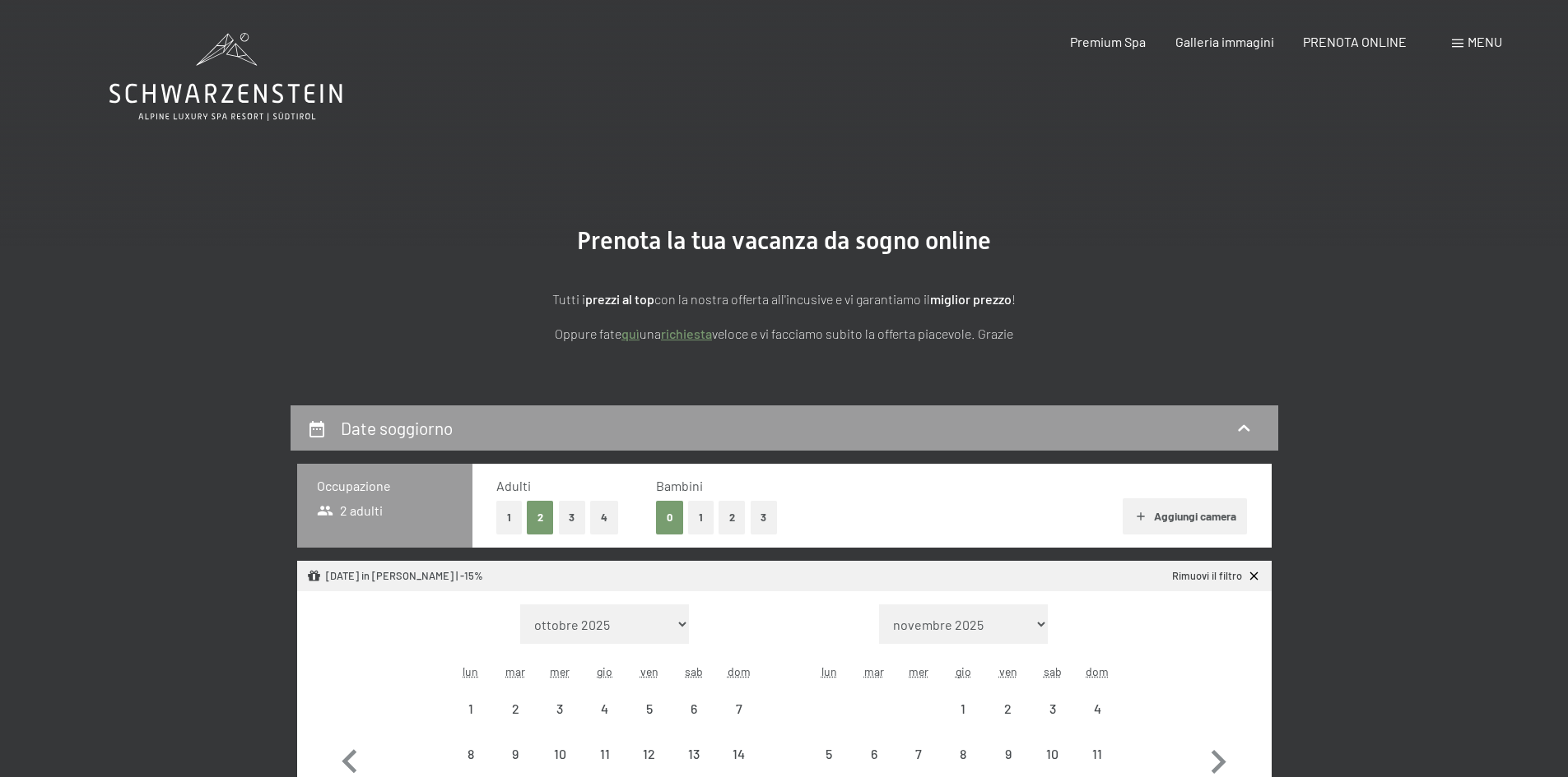
select select "[DATE]"
click at [737, 509] on button "2" at bounding box center [732, 517] width 28 height 33
select select "[DATE]"
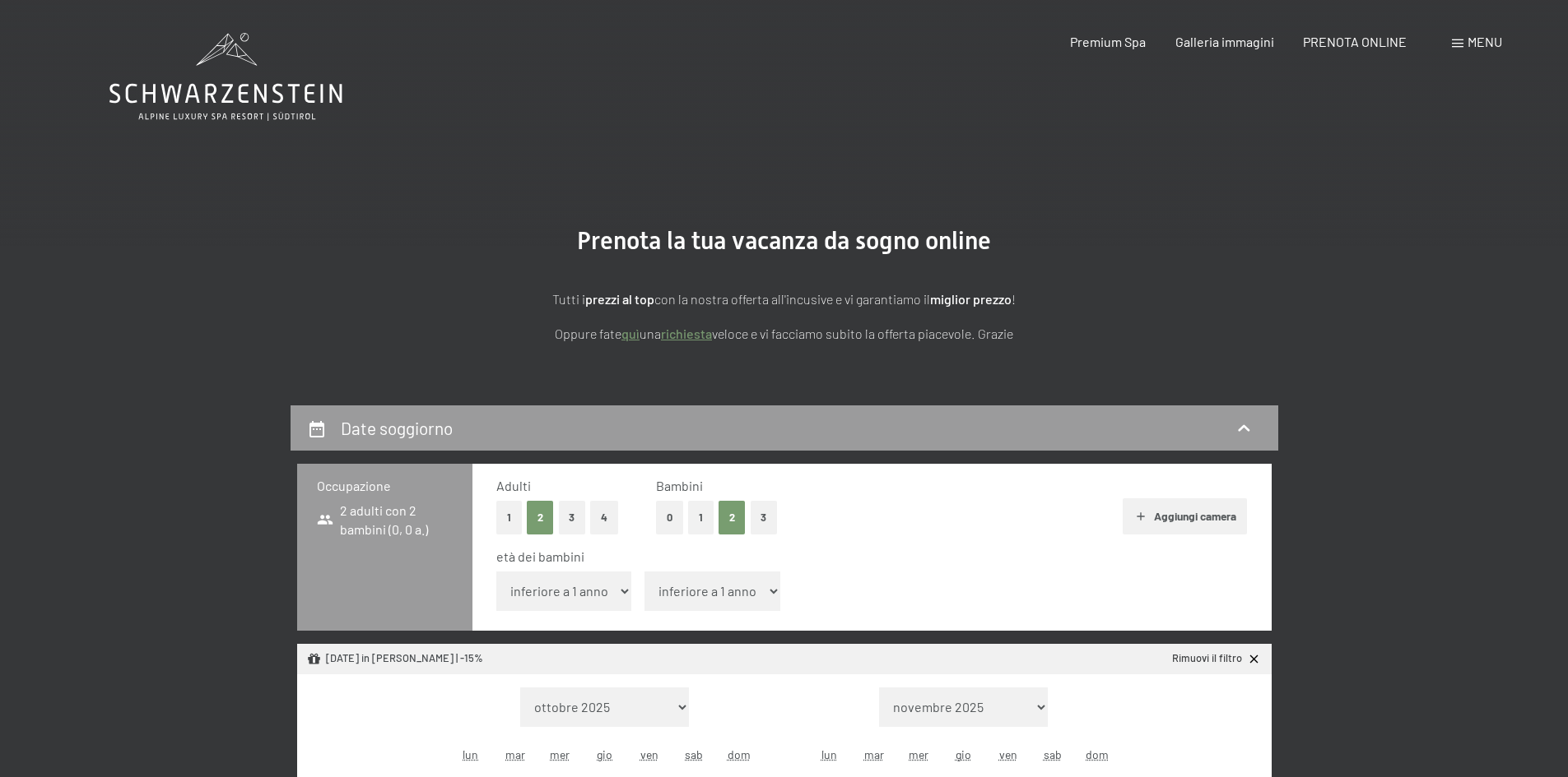
select select "[DATE]"
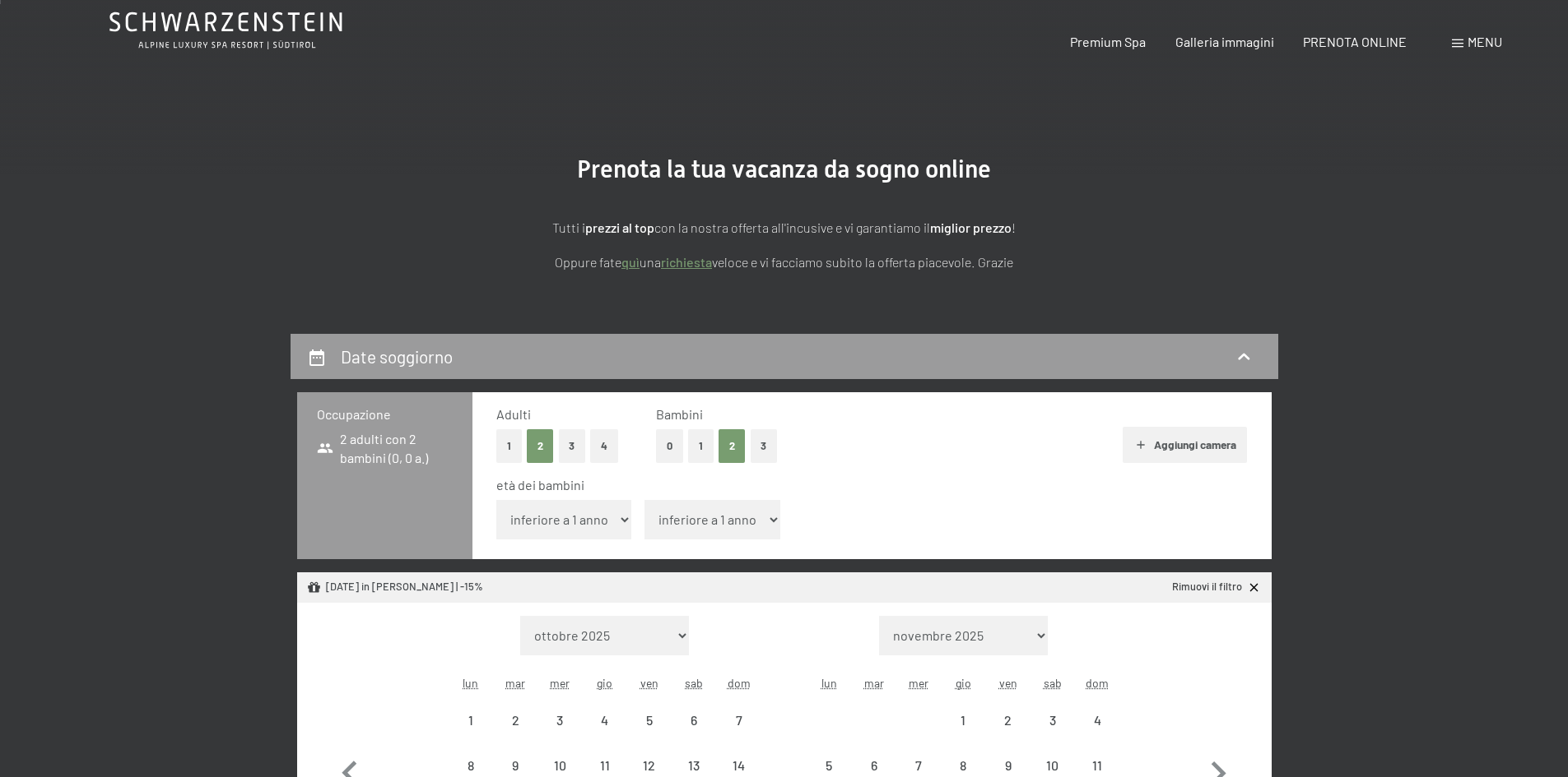
scroll to position [164, 0]
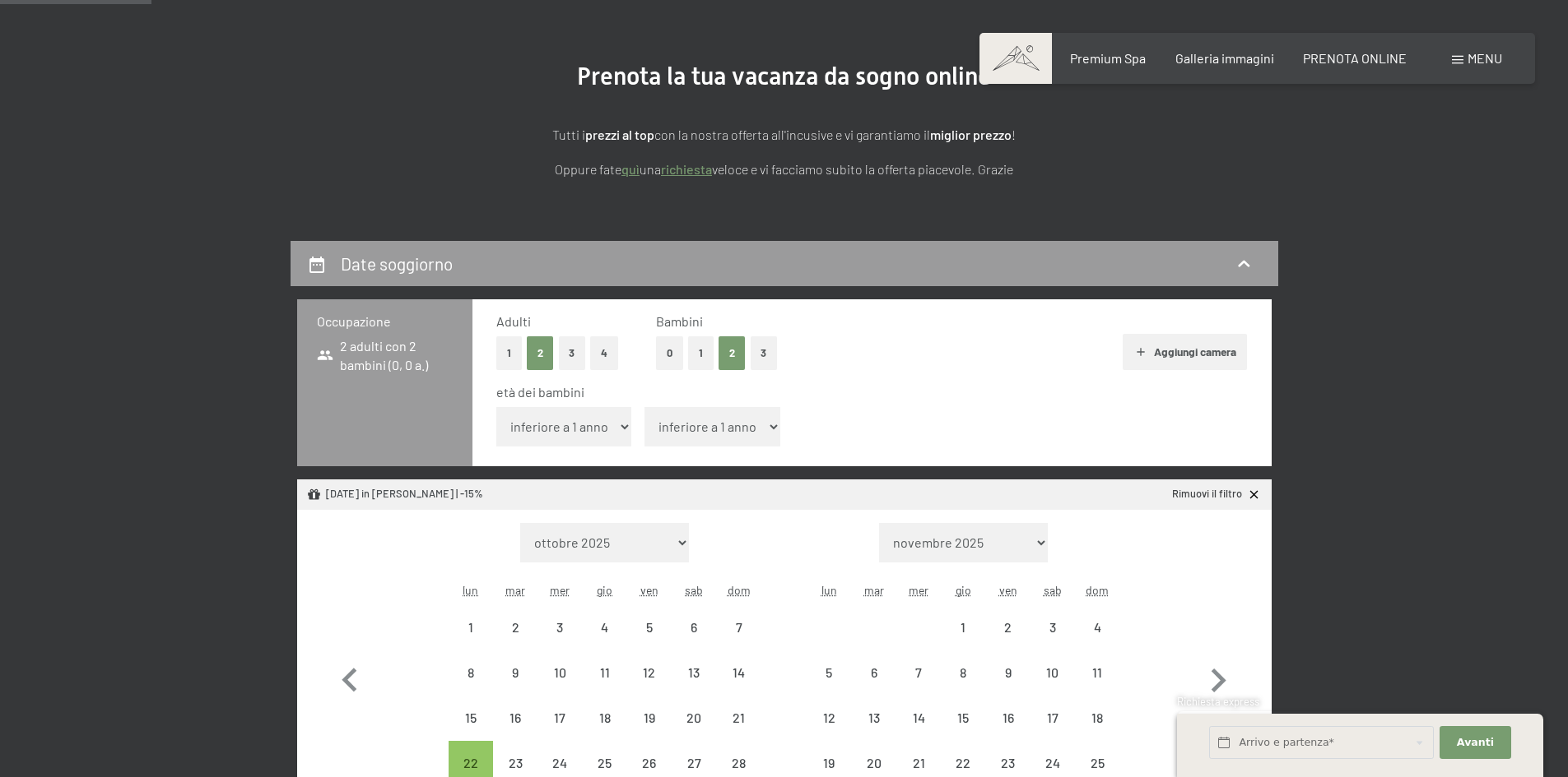
click at [595, 436] on select "inferiore a 1 anno 1 anno 2 anni 3 anni 4 anni 5 anni 6 anni 7 anni 8 anni 9 an…" at bounding box center [564, 427] width 136 height 39
select select "12"
click at [496, 407] on select "inferiore a 1 anno 1 anno 2 anni 3 anni 4 anni 5 anni 6 anni 7 anni 8 anni 9 an…" at bounding box center [564, 427] width 136 height 39
select select "[DATE]"
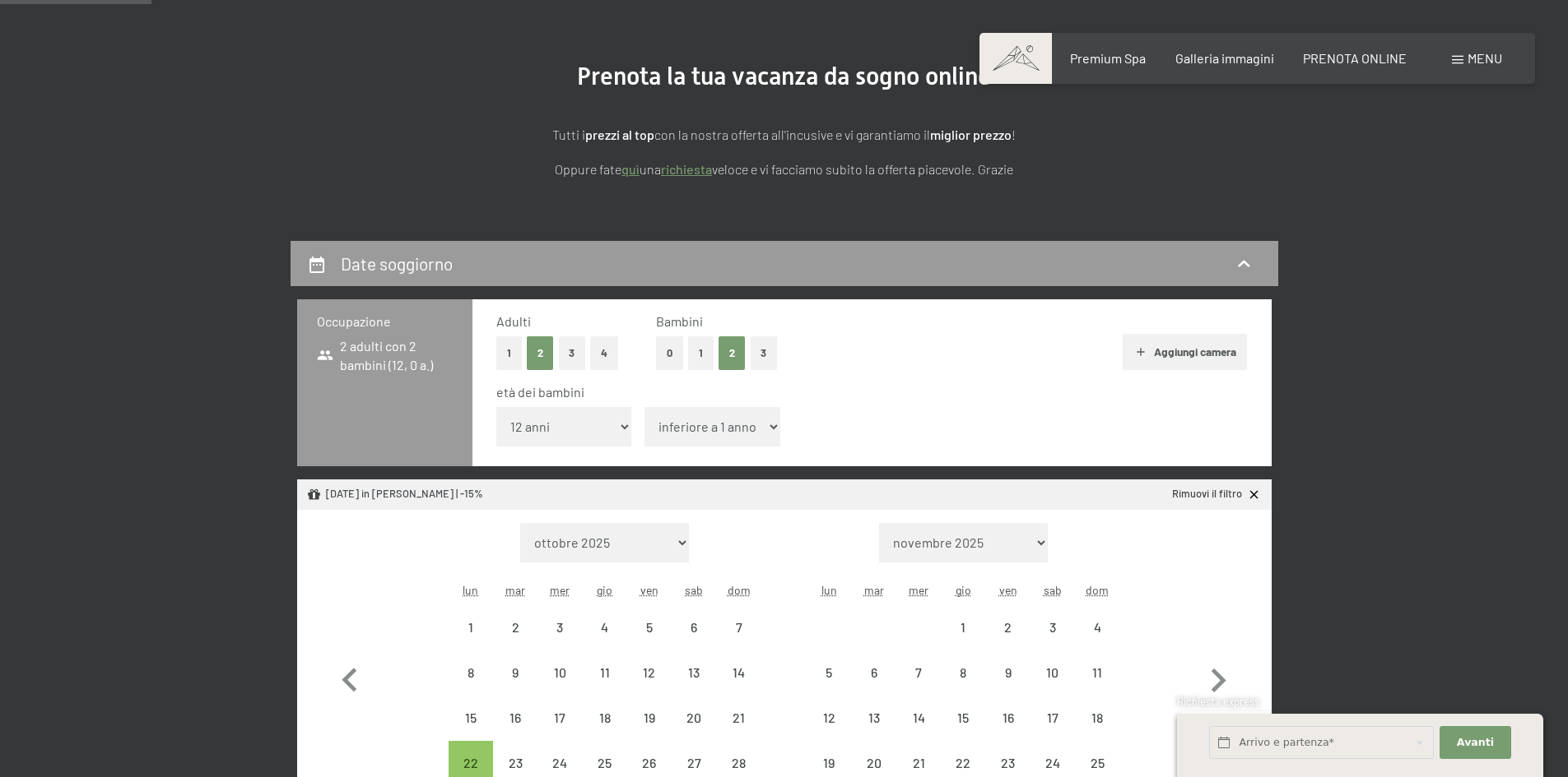
click at [678, 429] on span "Consenso marketing*" at bounding box center [689, 437] width 124 height 17
click at [618, 429] on input "Consenso marketing*" at bounding box center [609, 437] width 17 height 17
click at [681, 434] on span "Consenso marketing*" at bounding box center [689, 437] width 124 height 17
click at [618, 434] on input "Consenso marketing*" at bounding box center [609, 437] width 17 height 17
checkbox input "false"
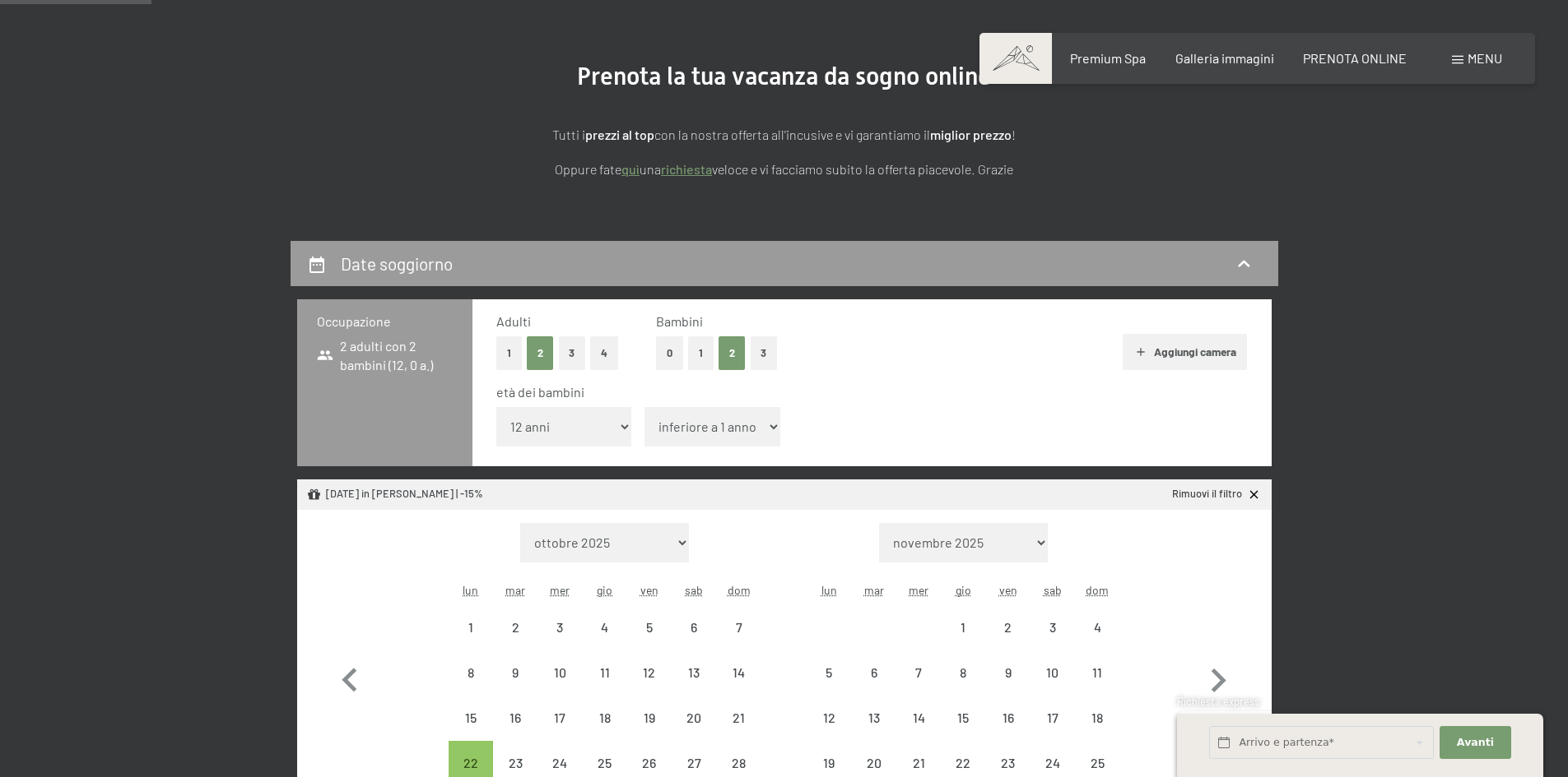
click at [768, 424] on select "inferiore a 1 anno 1 anno 2 anni 3 anni 4 anni 5 anni 6 anni 7 anni 8 anni 9 an…" at bounding box center [712, 427] width 136 height 39
select select "11"
click at [644, 407] on select "inferiore a 1 anno 1 anno 2 anni 3 anni 4 anni 5 anni 6 anni 7 anni 8 anni 9 an…" at bounding box center [712, 427] width 136 height 39
select select "[DATE]"
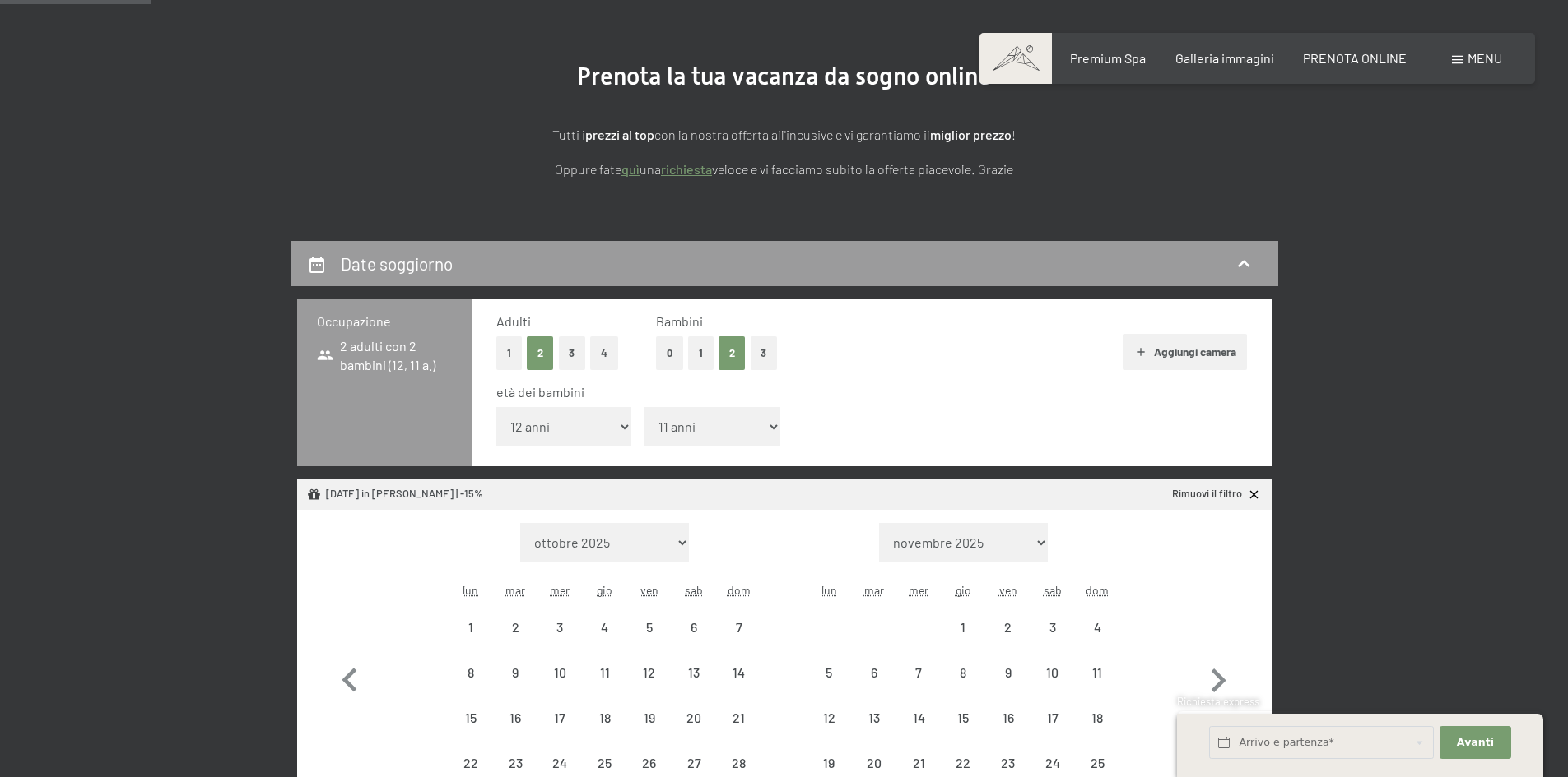
select select "[DATE]"
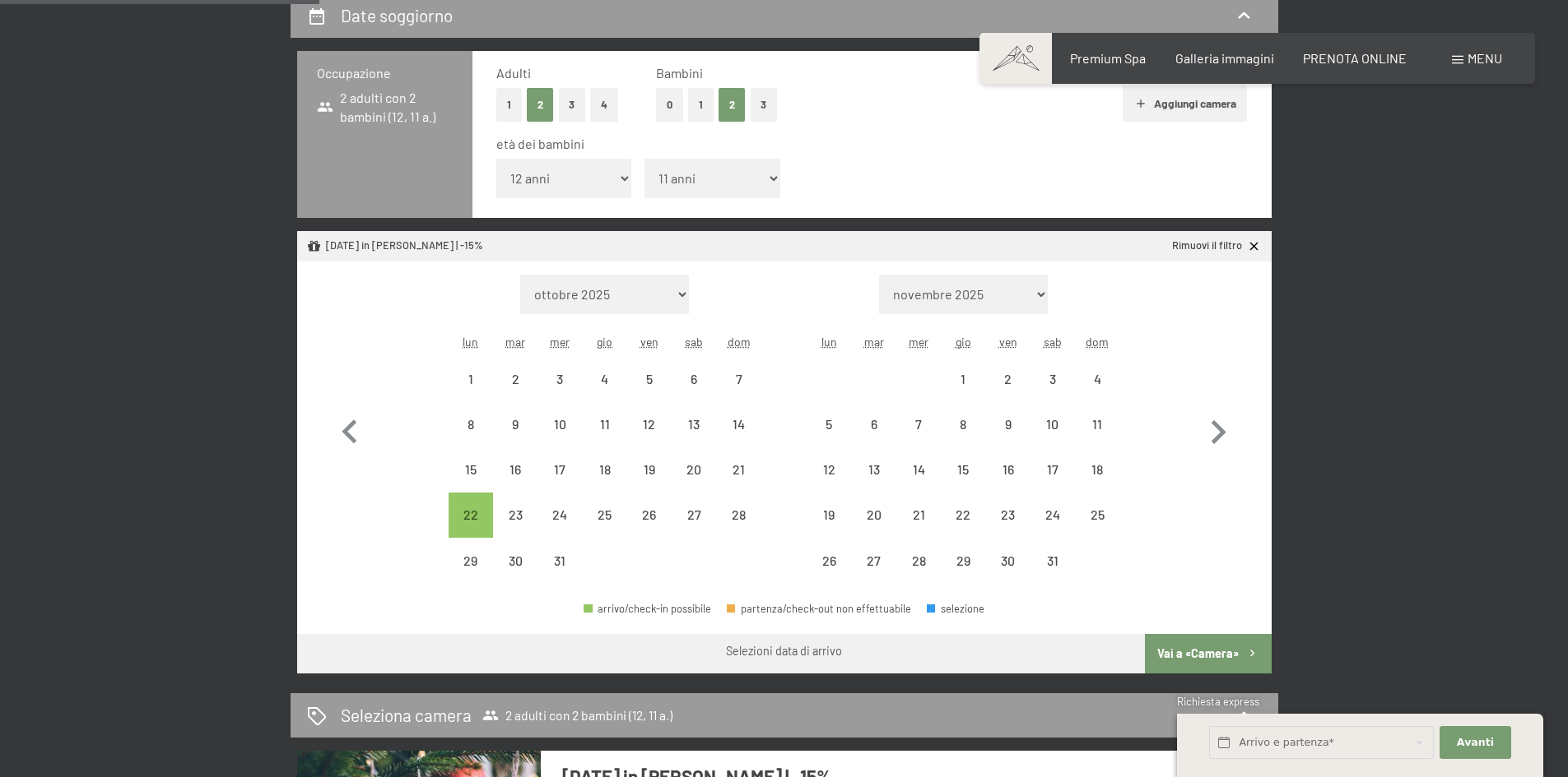
scroll to position [494, 0]
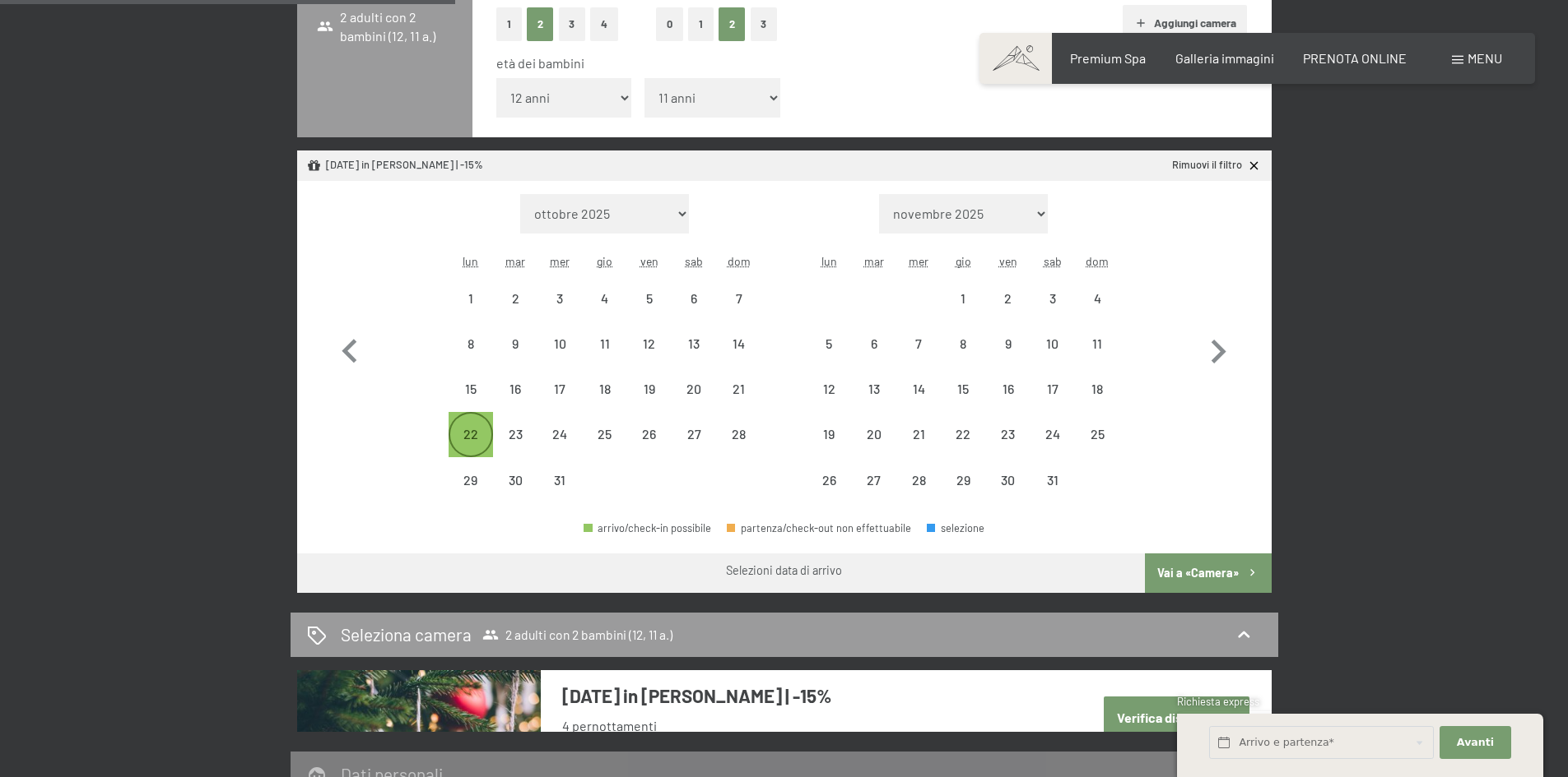
click at [469, 433] on div "22" at bounding box center [471, 448] width 41 height 41
select select "[DATE]"
click at [655, 440] on span "Consenso marketing*" at bounding box center [689, 437] width 124 height 17
click at [618, 440] on input "Consenso marketing*" at bounding box center [609, 437] width 17 height 17
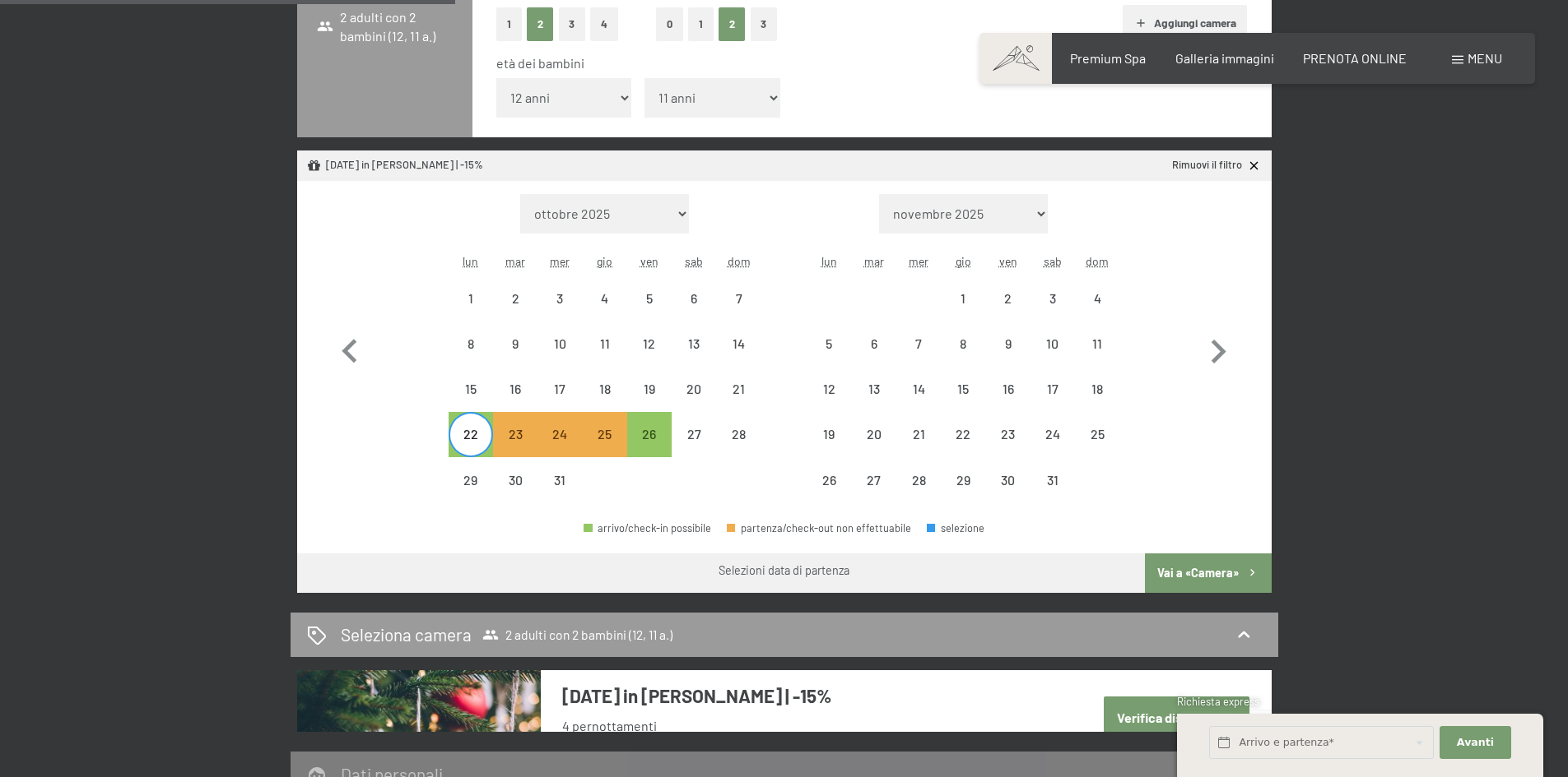
checkbox input "false"
click at [642, 450] on div "26" at bounding box center [649, 448] width 41 height 41
select select "[DATE]"
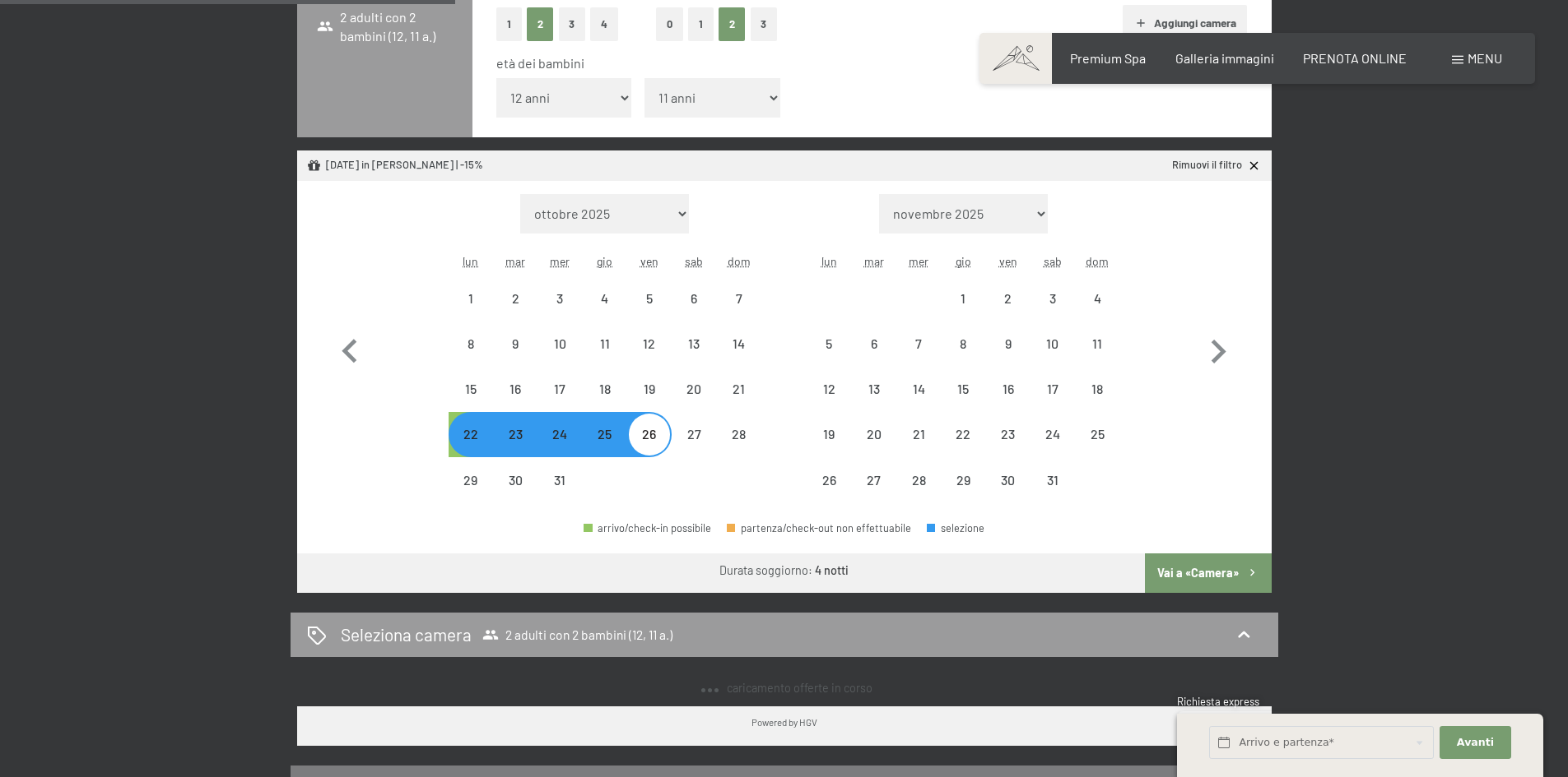
select select "[DATE]"
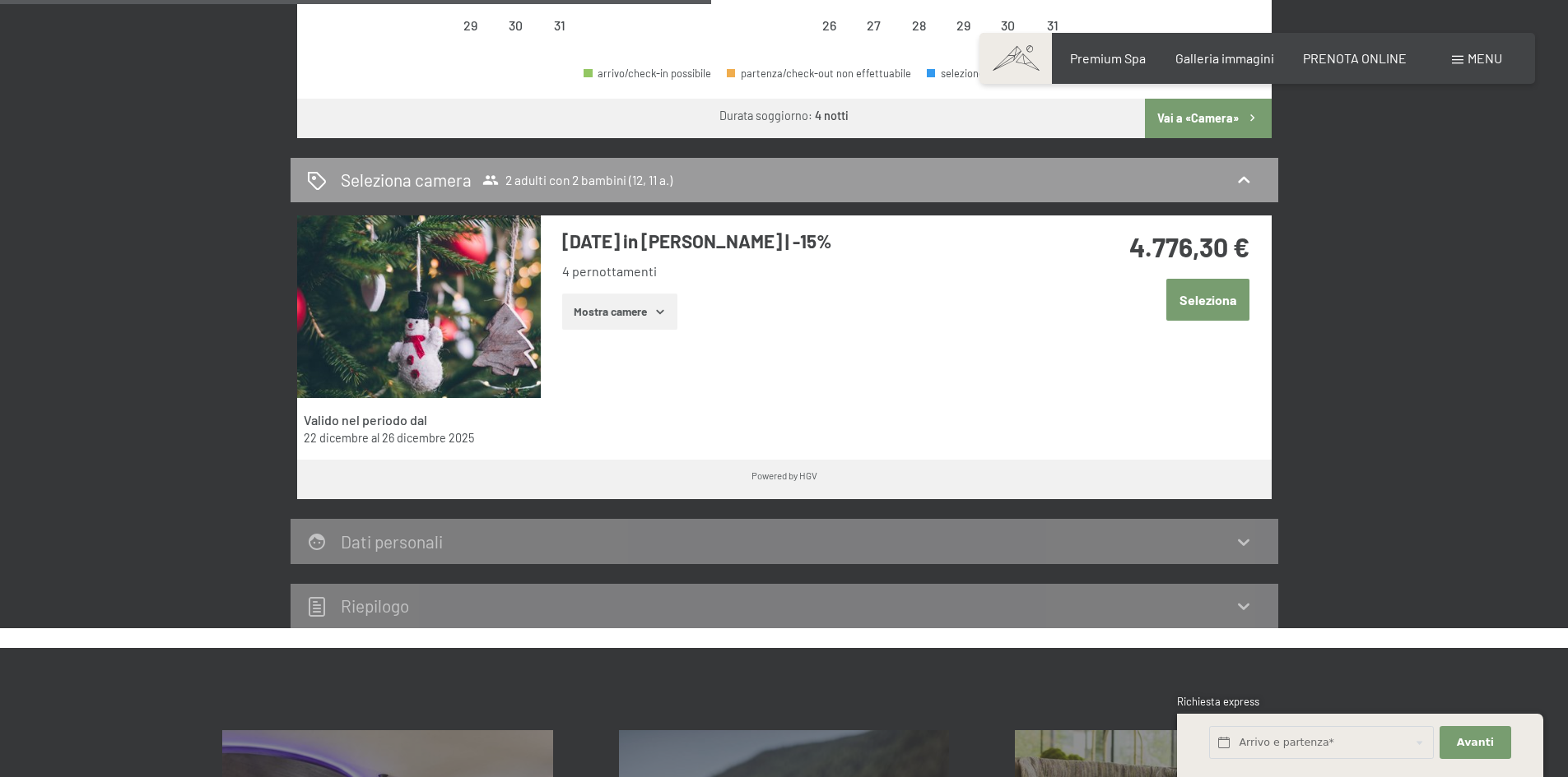
scroll to position [905, 0]
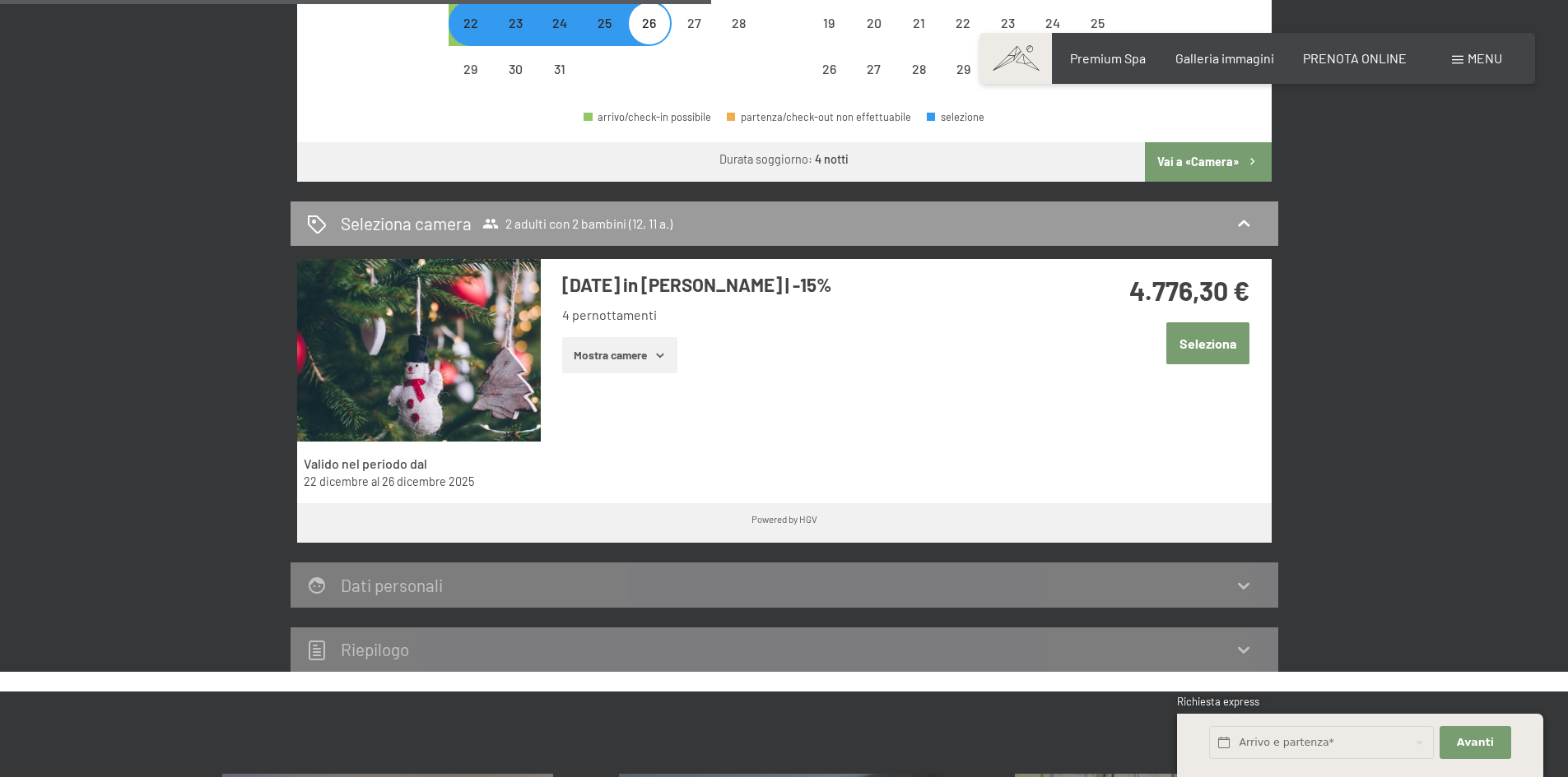
click at [666, 368] on button "Mostra camere" at bounding box center [619, 355] width 115 height 36
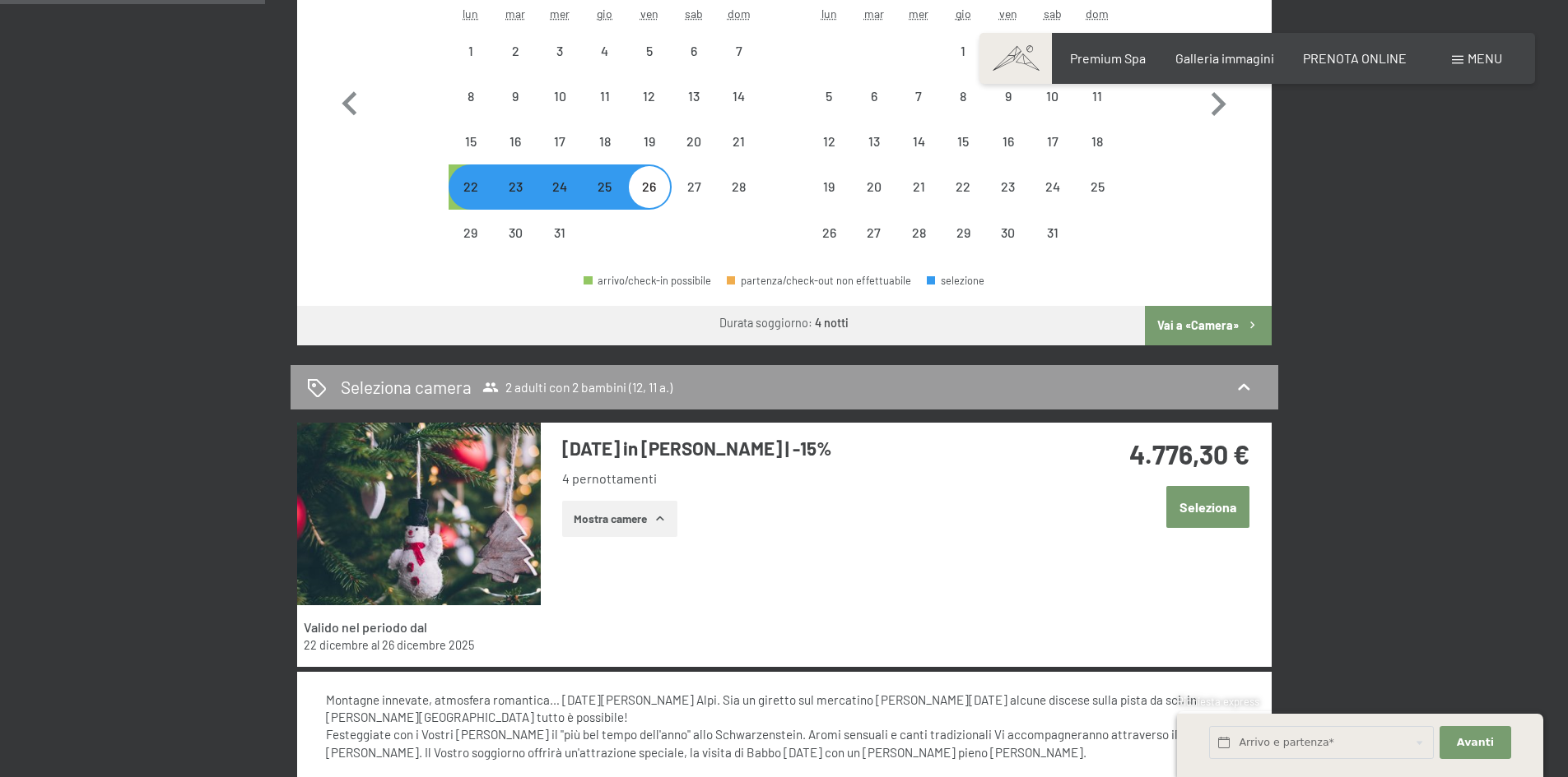
scroll to position [741, 0]
click at [1200, 506] on button "Seleziona" at bounding box center [1207, 508] width 83 height 42
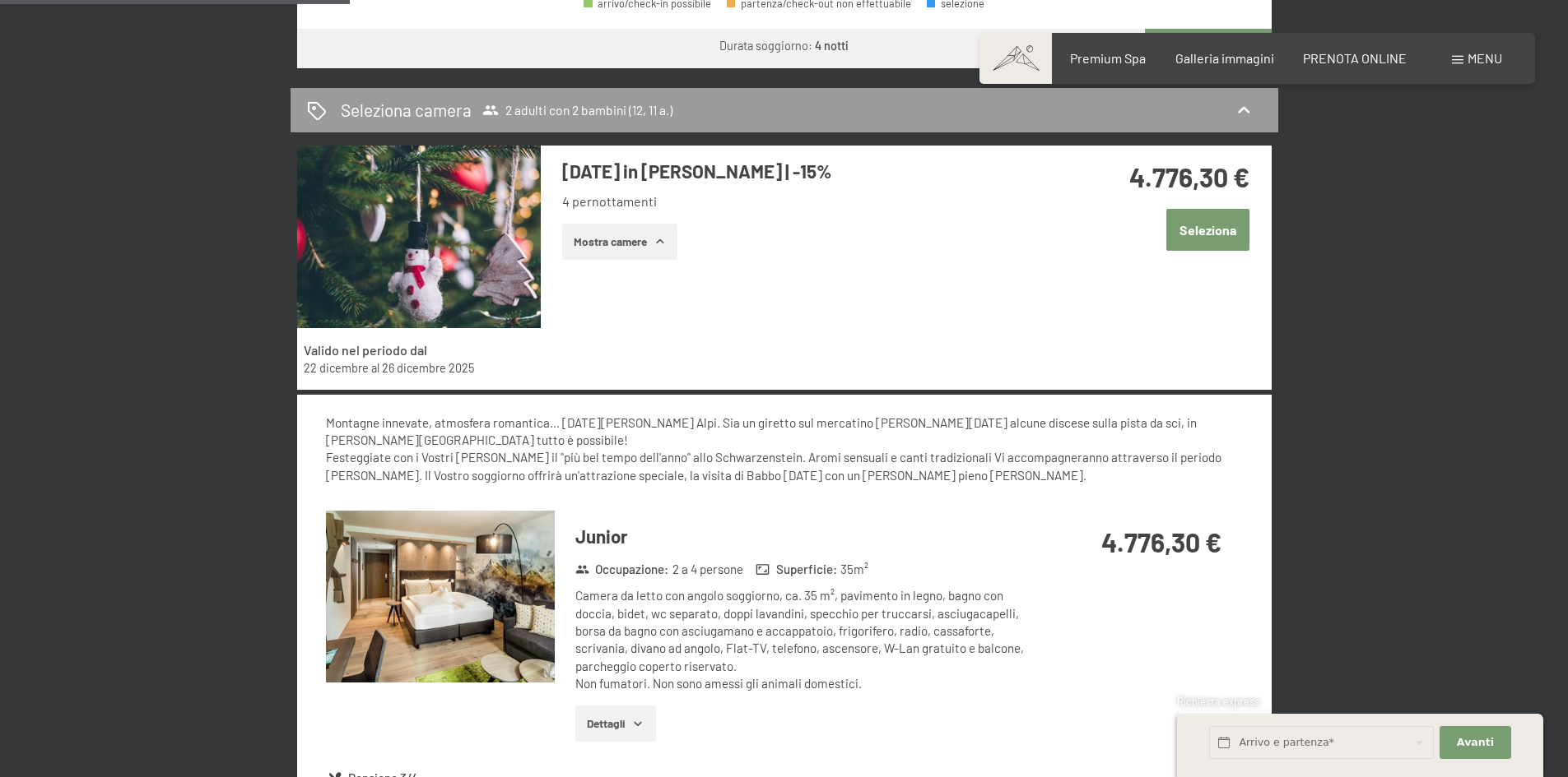
scroll to position [997, 0]
